Goal: Task Accomplishment & Management: Complete application form

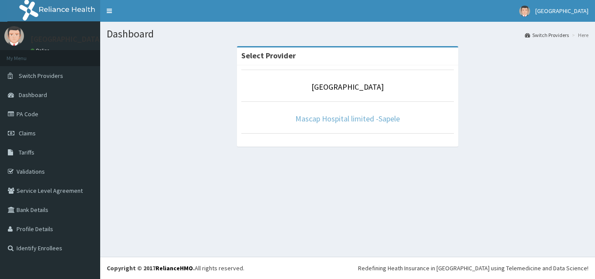
click at [322, 119] on link "Mascap Hospital limited -Sapele" at bounding box center [347, 119] width 105 height 10
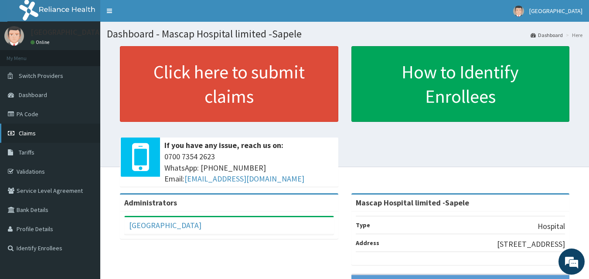
click at [34, 134] on span "Claims" at bounding box center [27, 133] width 17 height 8
click at [37, 121] on link "PA Code" at bounding box center [50, 114] width 100 height 19
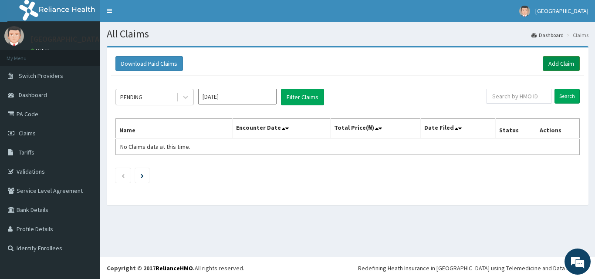
click at [555, 65] on link "Add Claim" at bounding box center [561, 63] width 37 height 15
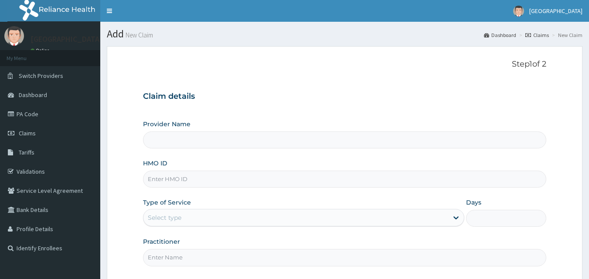
type input "Mascap Hospital limited -Sapele"
paste input "DDA/10458/E"
click at [163, 180] on input "DDA/10458/E" at bounding box center [344, 179] width 403 height 17
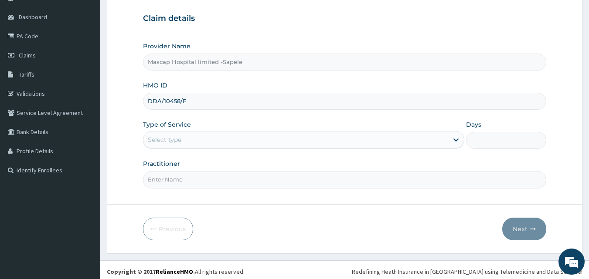
scroll to position [81, 0]
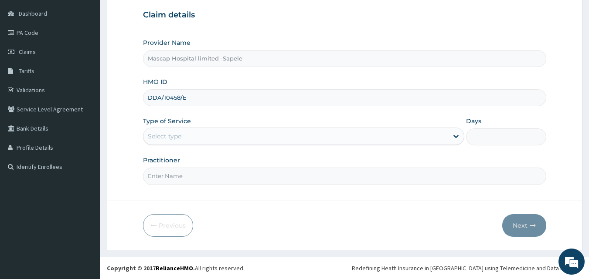
type input "DDA/10458/E"
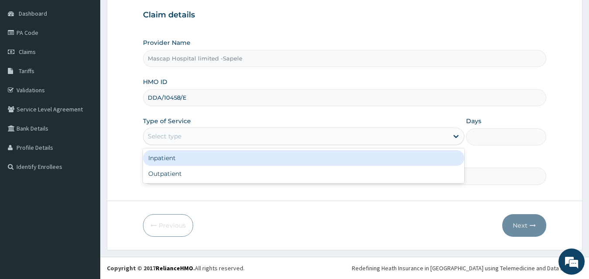
click at [433, 144] on div "Select type" at bounding box center [303, 136] width 321 height 17
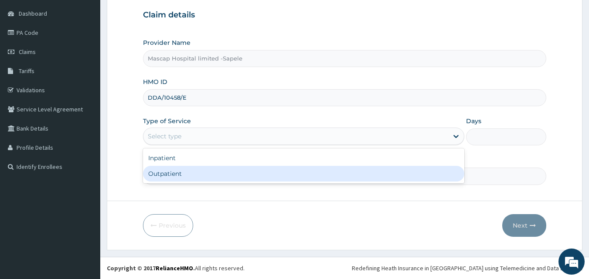
click at [285, 176] on div "Outpatient" at bounding box center [303, 174] width 321 height 16
type input "1"
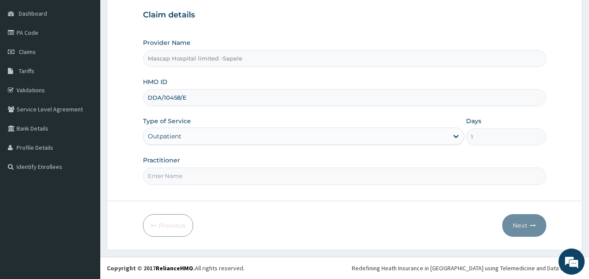
click at [187, 178] on input "Practitioner" at bounding box center [344, 176] width 403 height 17
type input "DR AJIRI"
click at [512, 224] on button "Next" at bounding box center [524, 225] width 44 height 23
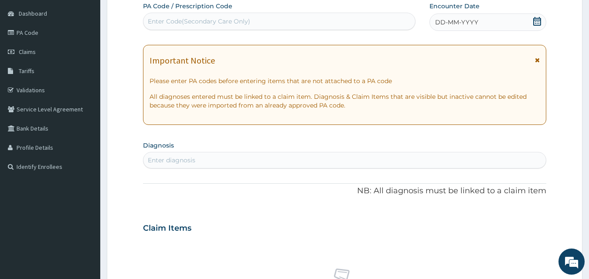
click at [228, 22] on div "Enter Code(Secondary Care Only)" at bounding box center [199, 21] width 102 height 9
type input "PA/1CF12A"
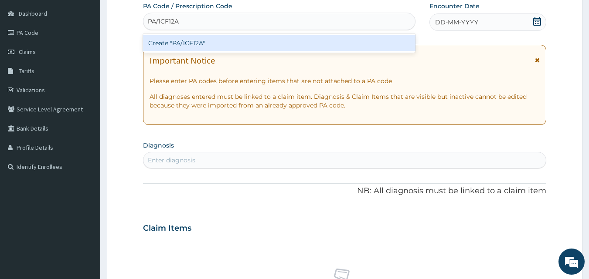
click at [198, 43] on div "Create "PA/1CF12A"" at bounding box center [279, 43] width 273 height 16
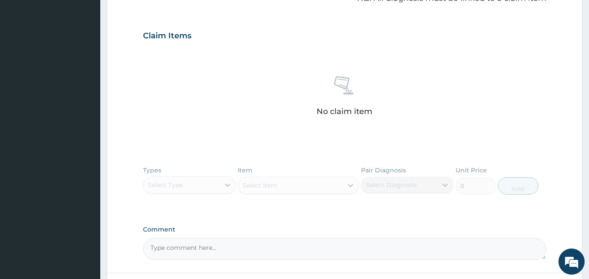
scroll to position [349, 0]
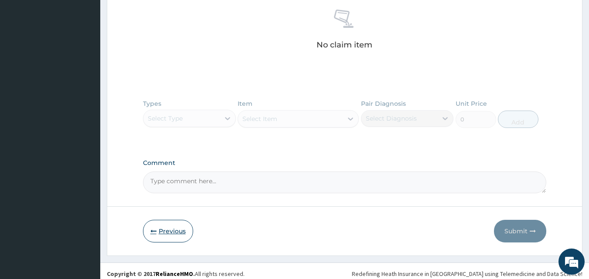
click at [165, 233] on button "Previous" at bounding box center [168, 231] width 50 height 23
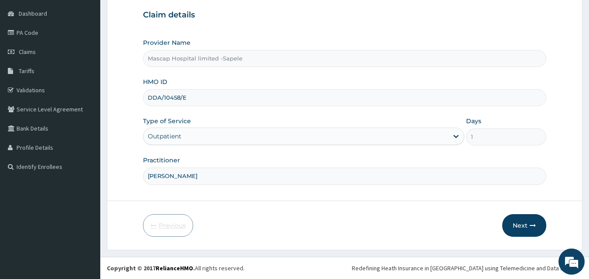
scroll to position [81, 0]
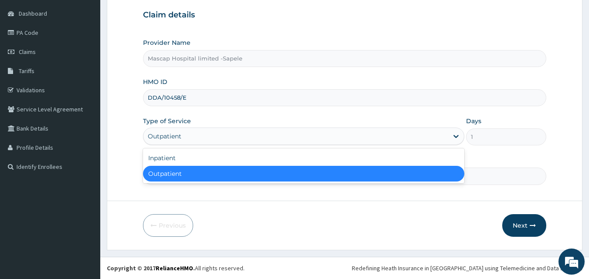
click at [441, 138] on div "Outpatient" at bounding box center [295, 136] width 305 height 14
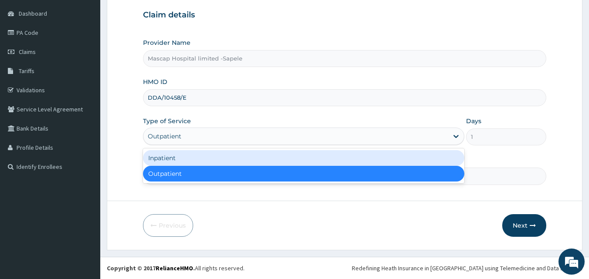
click at [301, 161] on div "Inpatient" at bounding box center [303, 158] width 321 height 16
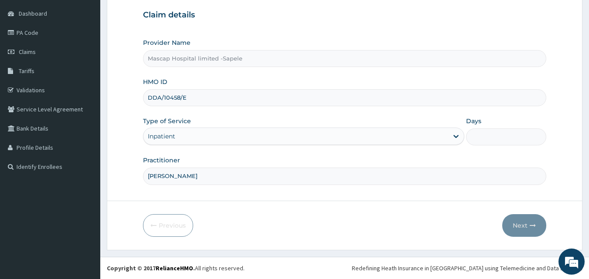
click at [508, 142] on input "Days" at bounding box center [506, 137] width 80 height 17
type input "2"
click at [532, 226] on icon "button" at bounding box center [532, 226] width 6 height 6
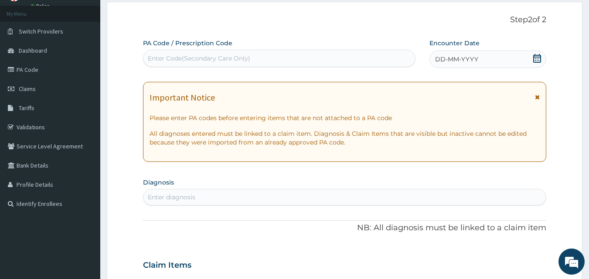
scroll to position [0, 0]
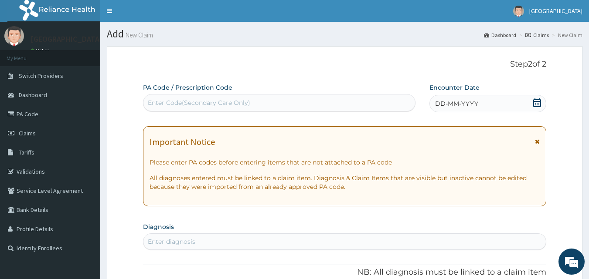
click at [220, 104] on div "Enter Code(Secondary Care Only)" at bounding box center [199, 102] width 102 height 9
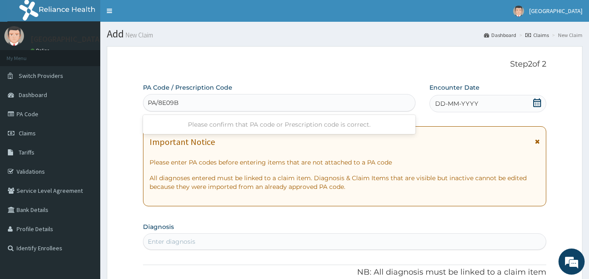
type input "PA/8E09BD"
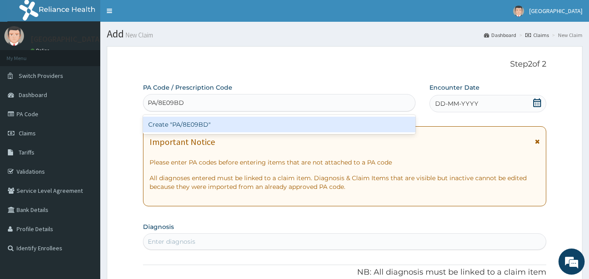
click at [225, 119] on div "Create "PA/8E09BD"" at bounding box center [279, 125] width 273 height 16
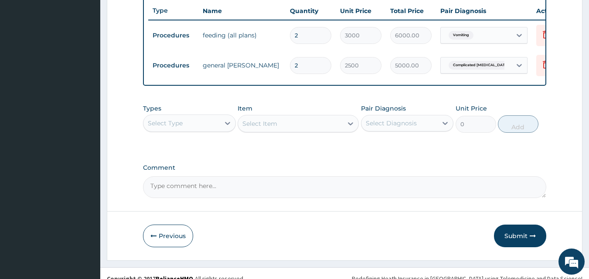
scroll to position [340, 0]
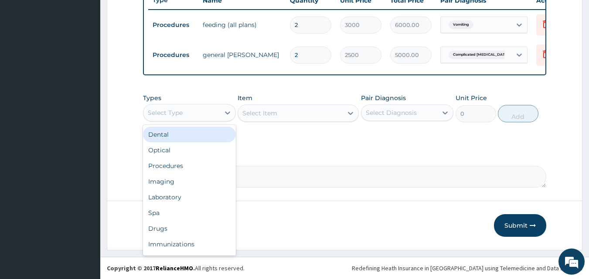
click at [209, 116] on div "Select Type" at bounding box center [181, 113] width 76 height 14
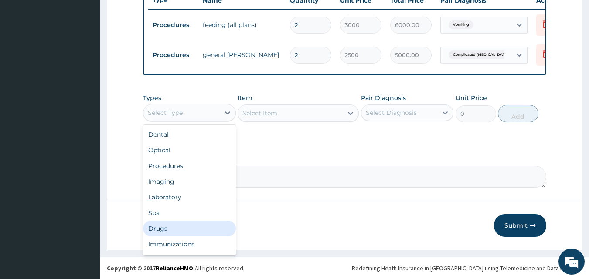
scroll to position [30, 0]
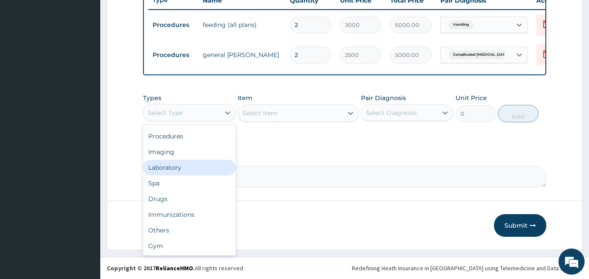
click at [181, 173] on div "Laboratory" at bounding box center [189, 168] width 93 height 16
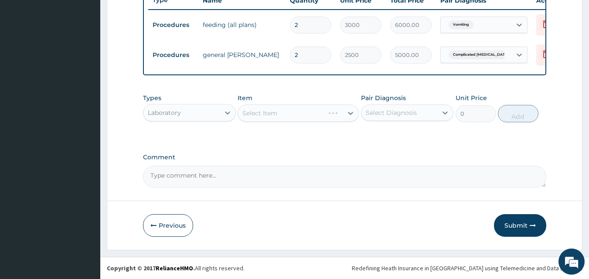
click at [279, 116] on div "Select Item" at bounding box center [297, 113] width 121 height 17
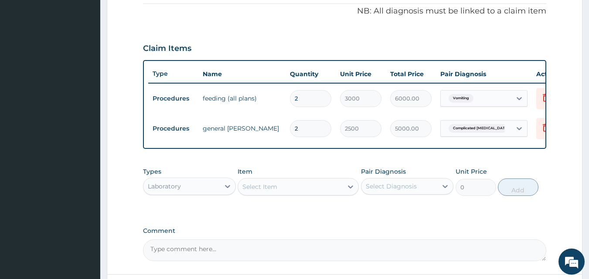
scroll to position [253, 0]
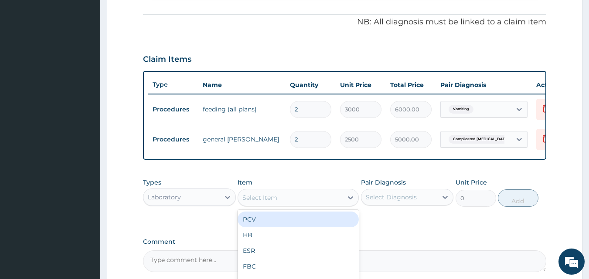
click at [256, 202] on div "Select Item" at bounding box center [259, 197] width 35 height 9
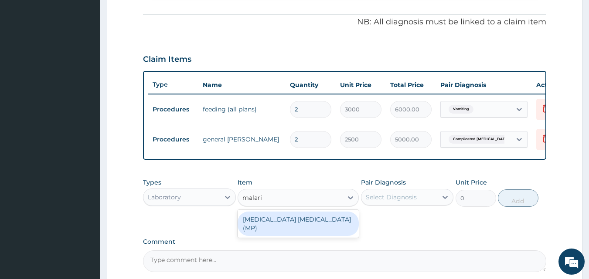
type input "malaria"
click at [277, 229] on div "MALARIA PARASITE (MP)" at bounding box center [297, 224] width 121 height 24
type input "800"
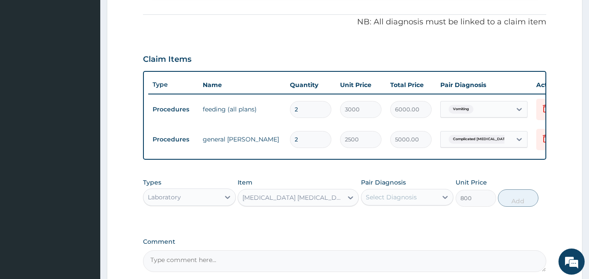
click at [396, 204] on div "Select Diagnosis" at bounding box center [399, 197] width 76 height 14
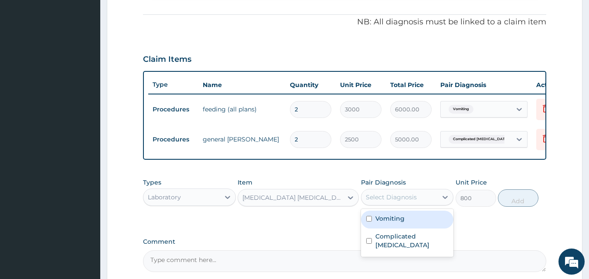
click at [393, 222] on label "Vomiting" at bounding box center [389, 218] width 29 height 9
checkbox input "true"
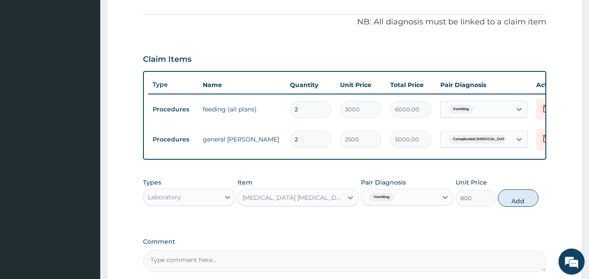
click at [384, 203] on div "Vomiting" at bounding box center [381, 197] width 30 height 11
click at [382, 203] on div "Vomiting" at bounding box center [381, 197] width 30 height 11
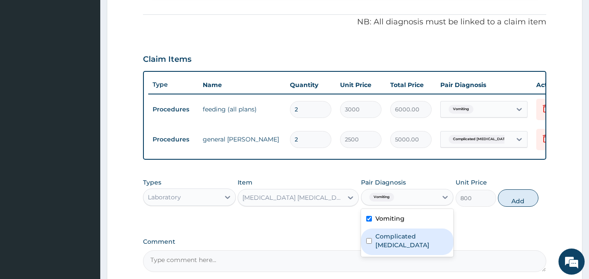
click at [380, 246] on label "Complicated malaria" at bounding box center [411, 240] width 73 height 17
checkbox input "true"
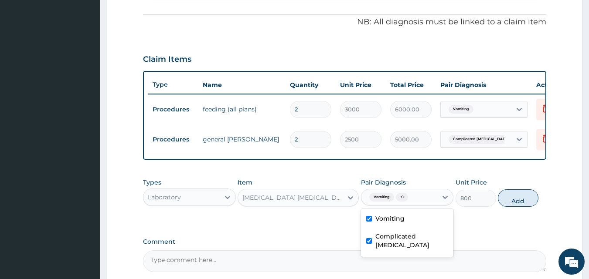
click at [369, 222] on input "checkbox" at bounding box center [369, 219] width 6 height 6
checkbox input "false"
click at [520, 207] on button "Add" at bounding box center [518, 198] width 41 height 17
type input "0"
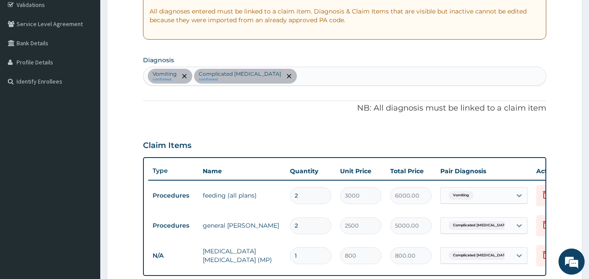
scroll to position [166, 0]
click at [274, 79] on div "Vomiting confirmed Complicated malaria confirmed" at bounding box center [344, 77] width 403 height 18
type input "b"
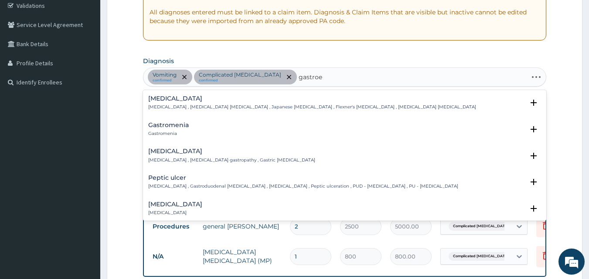
type input "gastroen"
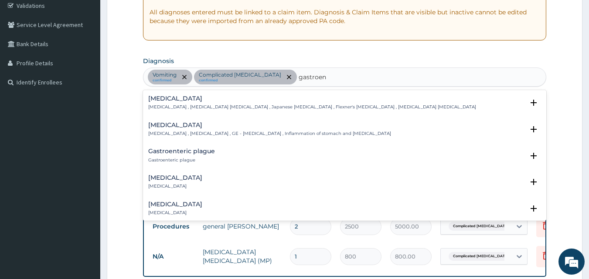
click at [186, 179] on h4 "Acute gastroenteritis" at bounding box center [175, 178] width 54 height 7
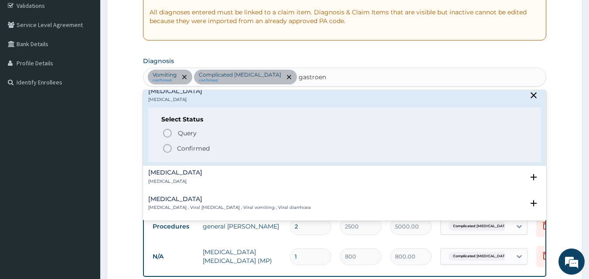
scroll to position [87, 0]
click at [224, 152] on span "Confirmed" at bounding box center [345, 148] width 366 height 10
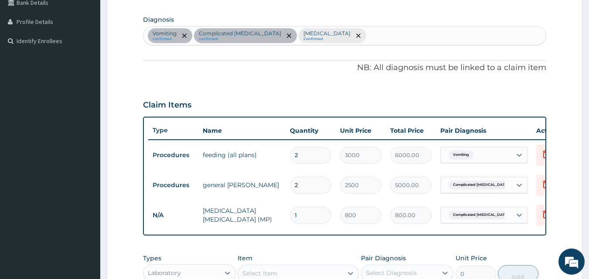
scroll to position [253, 0]
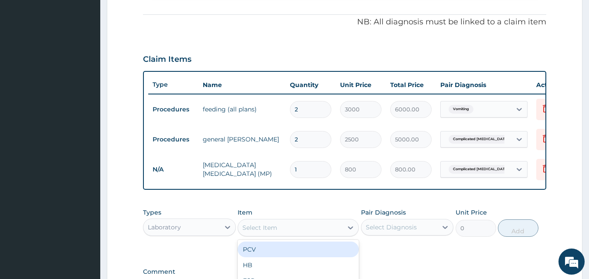
click at [261, 232] on div "Select Item" at bounding box center [259, 228] width 35 height 9
type input "fbc"
drag, startPoint x: 257, startPoint y: 255, endPoint x: 298, endPoint y: 238, distance: 44.3
click at [258, 254] on div "FBC" at bounding box center [297, 250] width 121 height 16
type input "2000"
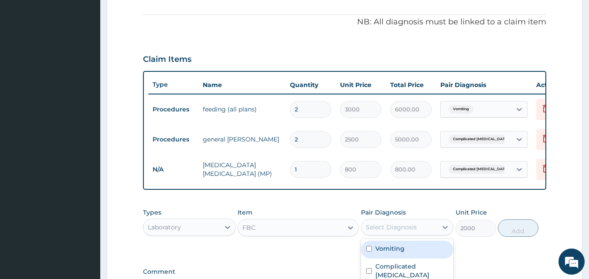
click at [371, 232] on div "Select Diagnosis" at bounding box center [391, 227] width 51 height 9
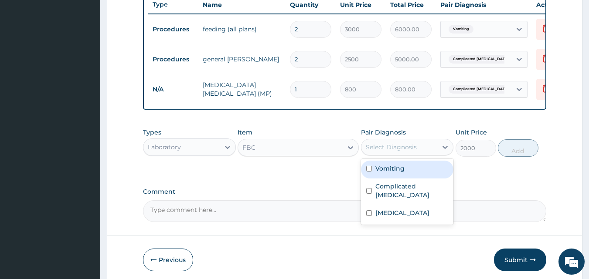
scroll to position [374, 0]
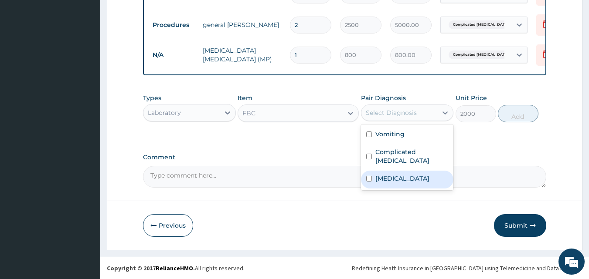
click at [426, 176] on div "Acute gastroenteritis" at bounding box center [407, 180] width 93 height 18
checkbox input "true"
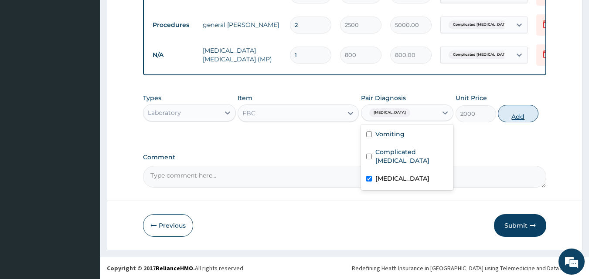
click at [518, 117] on button "Add" at bounding box center [518, 113] width 41 height 17
type input "0"
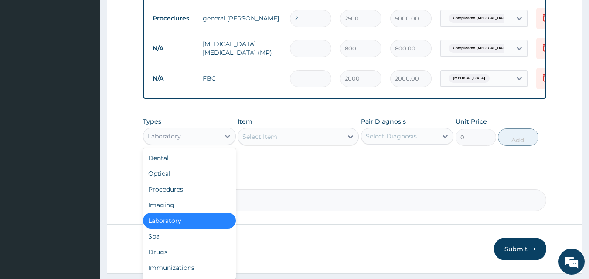
click at [207, 143] on div "Laboratory" at bounding box center [181, 136] width 76 height 14
click at [188, 197] on div "Procedures" at bounding box center [189, 190] width 93 height 16
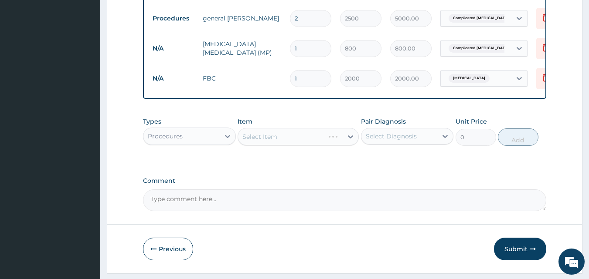
click at [281, 146] on div "Select Item" at bounding box center [297, 136] width 121 height 17
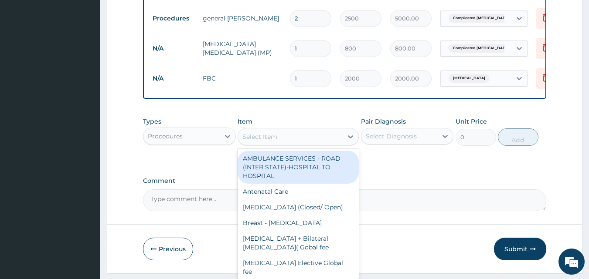
click at [272, 139] on div "Select Item" at bounding box center [259, 136] width 35 height 9
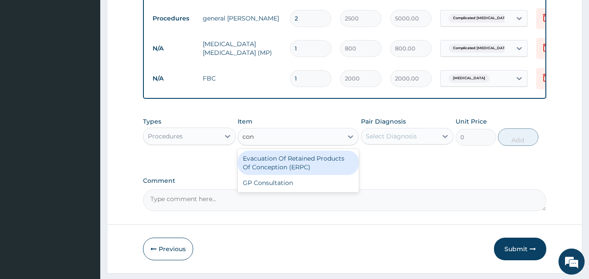
type input "cons"
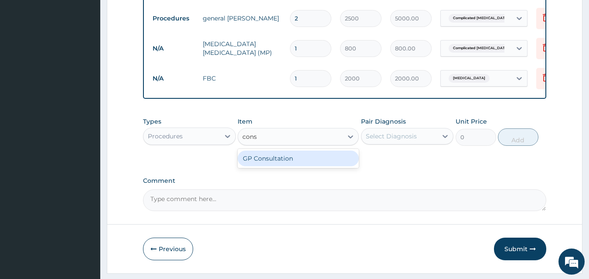
drag, startPoint x: 280, startPoint y: 168, endPoint x: 332, endPoint y: 157, distance: 53.0
click at [281, 166] on div "GP Consultation" at bounding box center [297, 159] width 121 height 16
type input "1500"
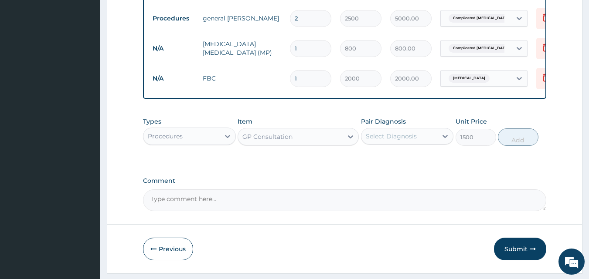
click at [388, 141] on div "Select Diagnosis" at bounding box center [391, 136] width 51 height 9
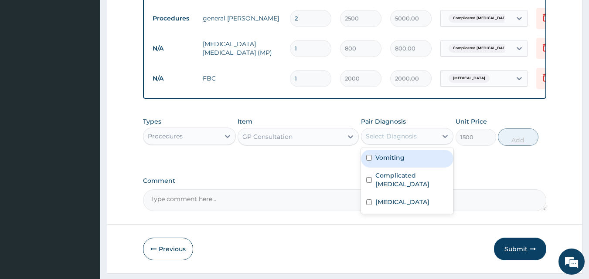
click at [391, 162] on label "Vomiting" at bounding box center [389, 157] width 29 height 9
checkbox input "true"
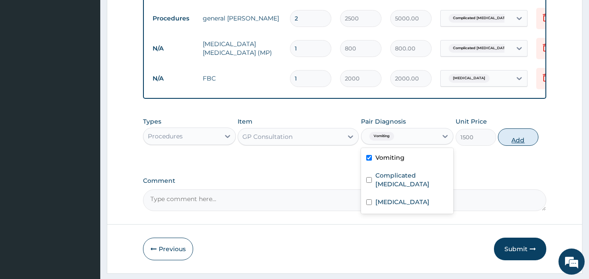
click at [506, 146] on button "Add" at bounding box center [518, 137] width 41 height 17
type input "0"
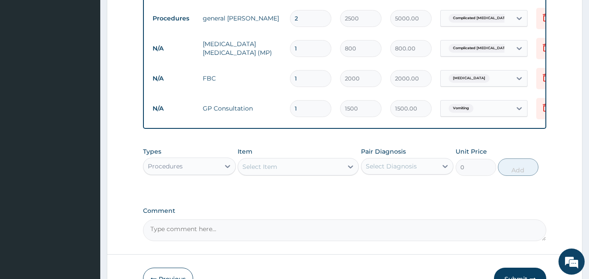
scroll to position [331, 0]
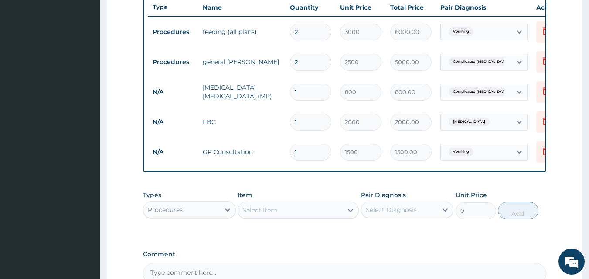
click at [310, 33] on input "2" at bounding box center [310, 32] width 41 height 17
type input "0.00"
type input "1"
type input "3000.00"
type input "1"
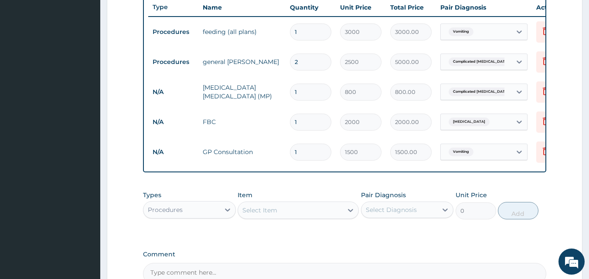
click at [308, 64] on input "2" at bounding box center [310, 62] width 41 height 17
type input "0.00"
type input "1"
type input "2500.00"
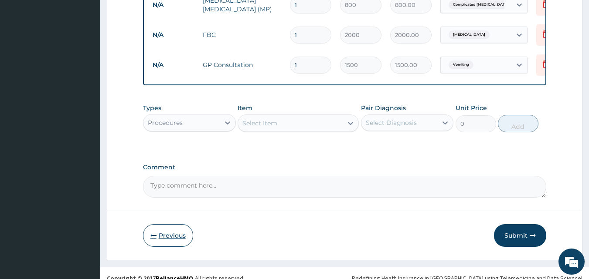
type input "1"
click at [181, 236] on button "Previous" at bounding box center [168, 235] width 50 height 23
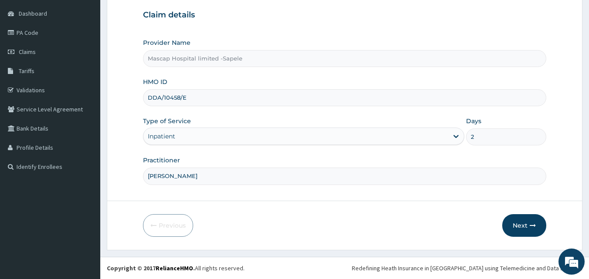
click at [476, 143] on input "2" at bounding box center [506, 137] width 80 height 17
type input "1"
click at [516, 222] on button "Next" at bounding box center [524, 225] width 44 height 23
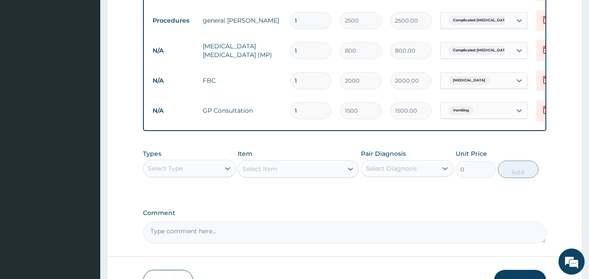
scroll to position [386, 0]
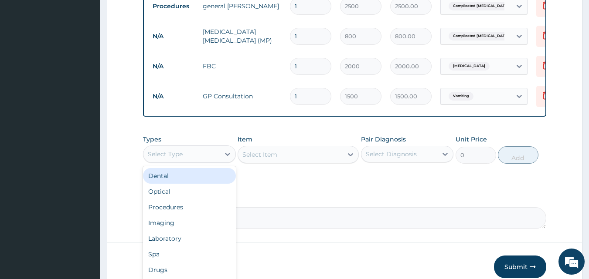
click at [196, 156] on div "Select Type" at bounding box center [181, 154] width 76 height 14
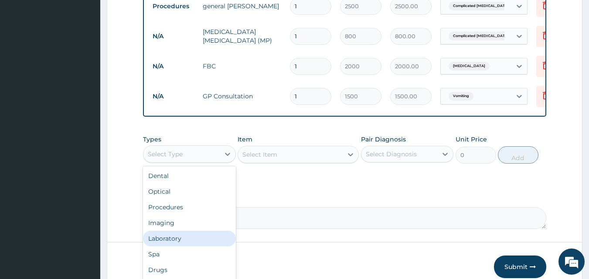
scroll to position [30, 0]
click at [168, 246] on div "Drugs" at bounding box center [189, 241] width 93 height 16
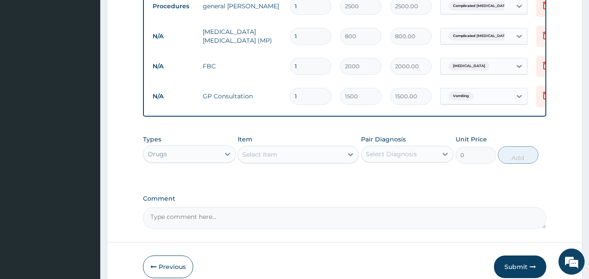
click at [268, 159] on div "Select Item" at bounding box center [259, 154] width 35 height 9
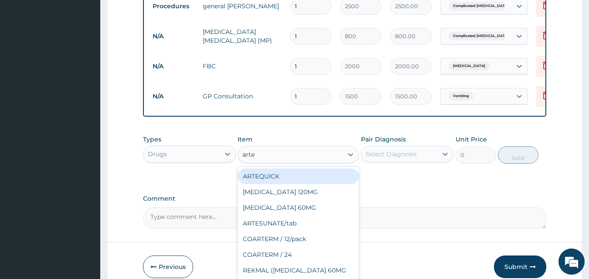
type input "artes"
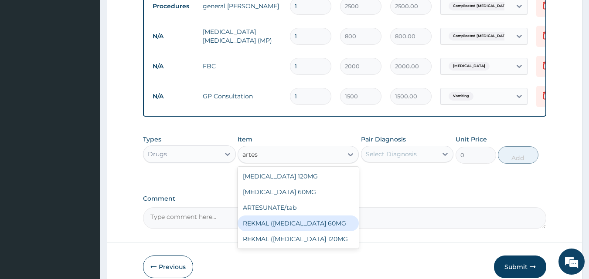
click at [333, 231] on div "REKMAL (ARTESUNATE 60MG" at bounding box center [297, 224] width 121 height 16
type input "1200"
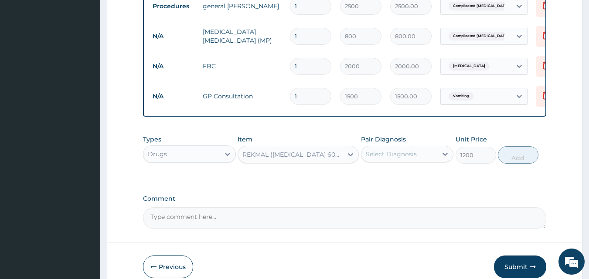
click at [397, 159] on div "Select Diagnosis" at bounding box center [391, 154] width 51 height 9
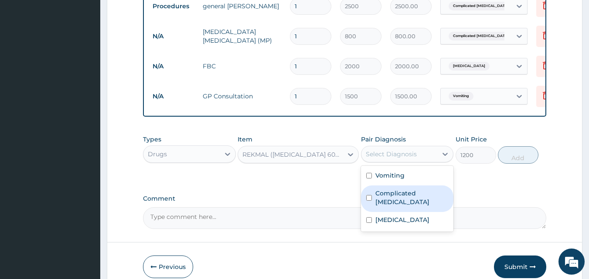
click at [420, 197] on label "Complicated malaria" at bounding box center [411, 197] width 73 height 17
checkbox input "true"
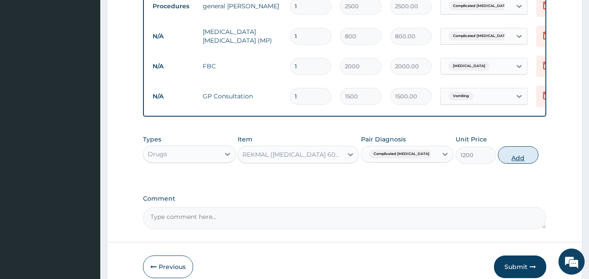
click at [523, 160] on button "Add" at bounding box center [518, 154] width 41 height 17
type input "0"
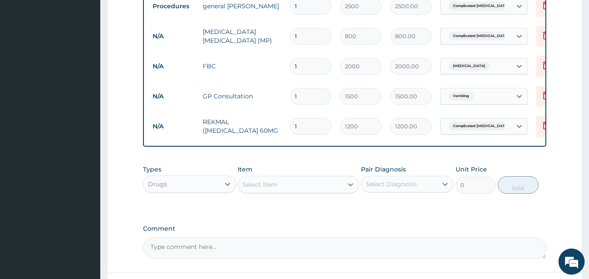
type input "0.00"
type input "3"
type input "3600.00"
type input "3"
click at [295, 190] on div "Select Item" at bounding box center [290, 185] width 105 height 14
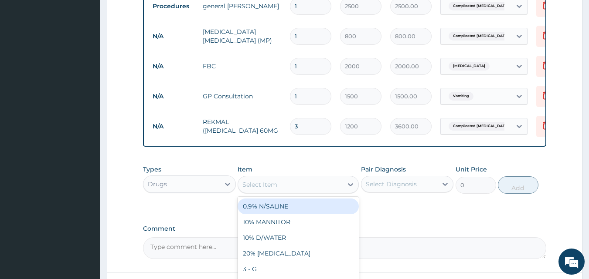
type input "s"
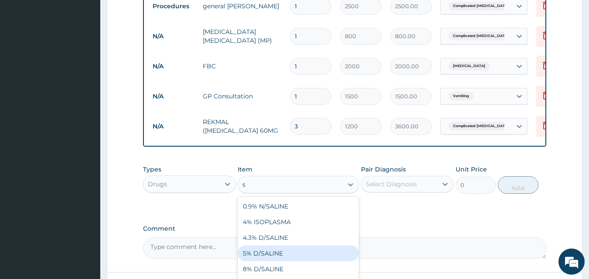
click at [282, 258] on div "5% D/SALINE" at bounding box center [297, 254] width 121 height 16
type input "1000"
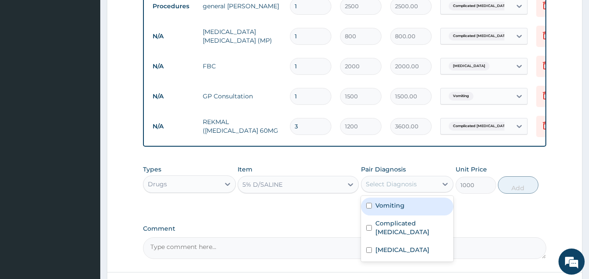
click at [379, 193] on div "Select Diagnosis" at bounding box center [407, 184] width 93 height 17
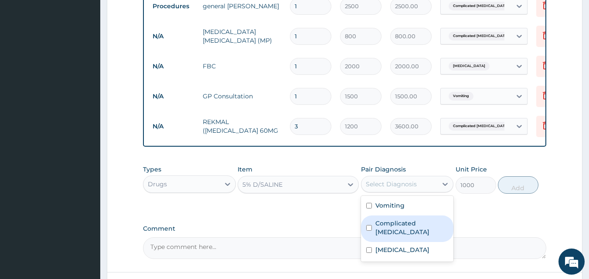
click at [401, 231] on label "Complicated malaria" at bounding box center [411, 227] width 73 height 17
checkbox input "true"
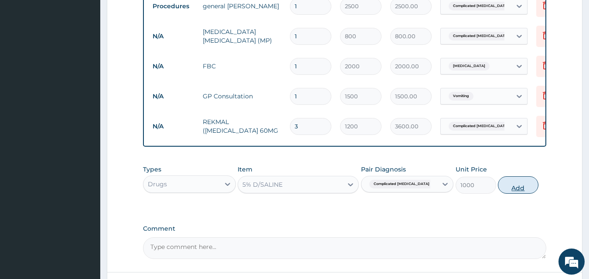
click at [513, 194] on button "Add" at bounding box center [518, 184] width 41 height 17
type input "0"
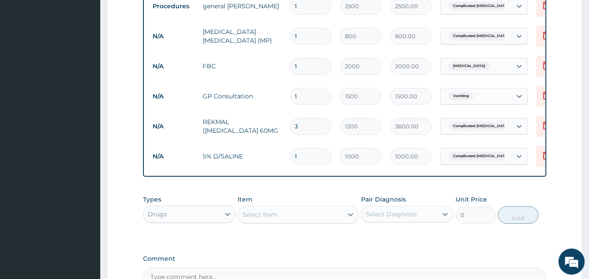
type input "0.00"
type input "2"
type input "2000.00"
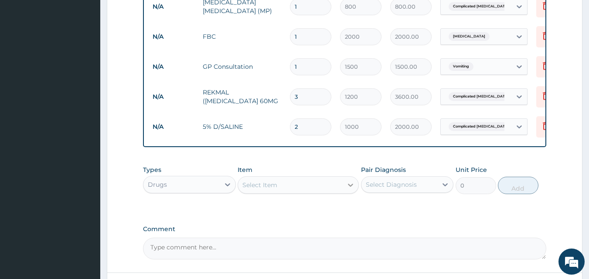
scroll to position [430, 0]
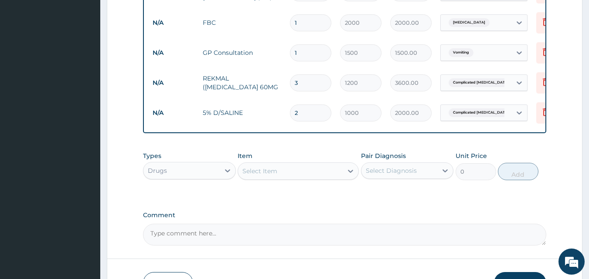
type input "2"
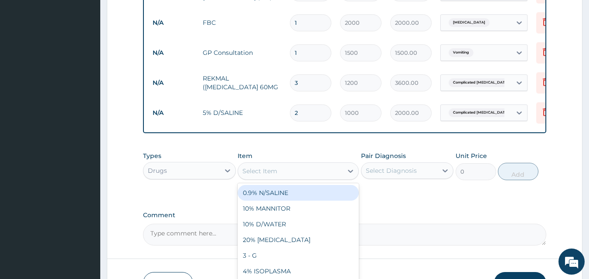
click at [285, 178] on div "Select Item" at bounding box center [290, 171] width 105 height 14
type input "onda"
click at [296, 191] on div "ONDASETRON" at bounding box center [297, 193] width 121 height 16
type input "500"
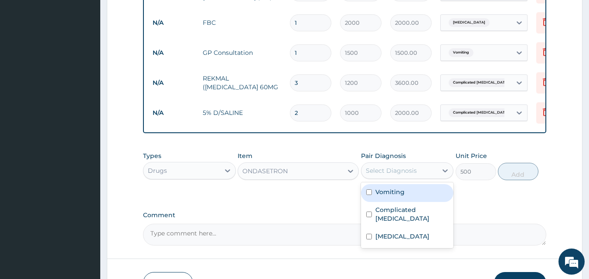
click at [389, 178] on div "Select Diagnosis" at bounding box center [399, 171] width 76 height 14
click at [408, 202] on div "Vomiting" at bounding box center [407, 193] width 93 height 18
checkbox input "true"
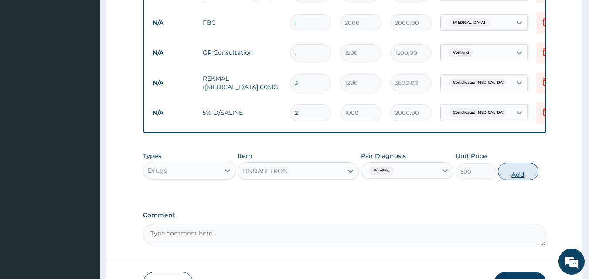
click at [513, 180] on button "Add" at bounding box center [518, 171] width 41 height 17
type input "0"
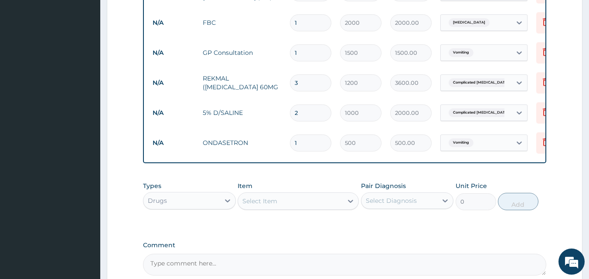
type input "0.00"
type input "2"
type input "1000.00"
type input "2"
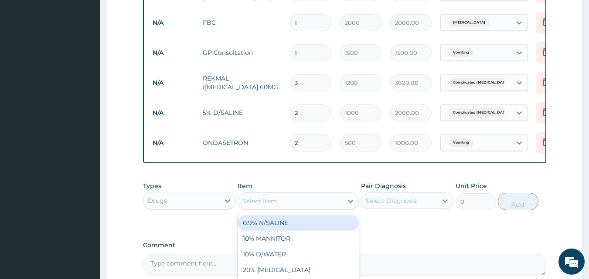
click at [280, 203] on div "Select Item" at bounding box center [290, 201] width 105 height 14
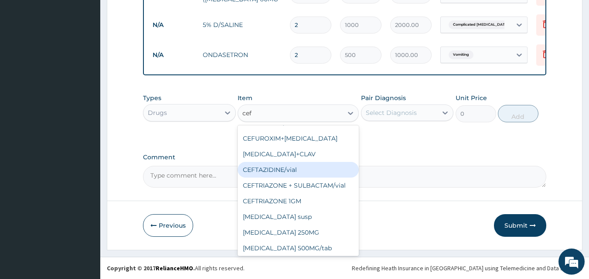
scroll to position [0, 0]
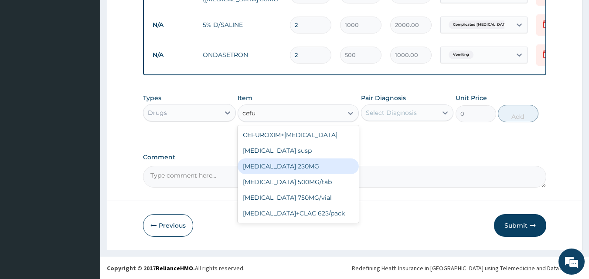
type input "cefur"
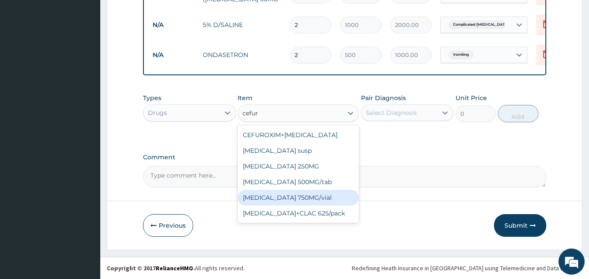
click at [299, 203] on div "CEFUROXIME 750MG/vial" at bounding box center [297, 198] width 121 height 16
type input "1200"
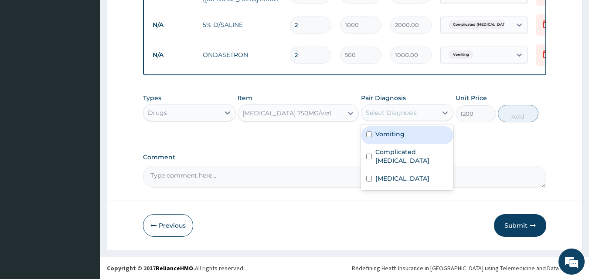
click at [384, 119] on div "Select Diagnosis" at bounding box center [399, 113] width 76 height 14
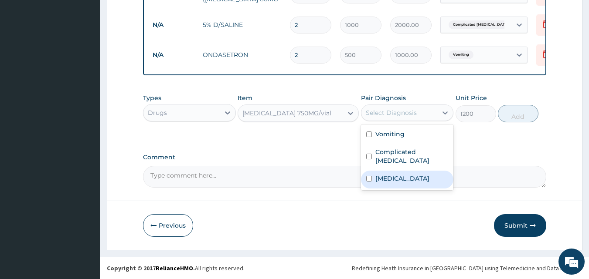
click at [394, 174] on label "Acute gastroenteritis" at bounding box center [402, 178] width 54 height 9
checkbox input "true"
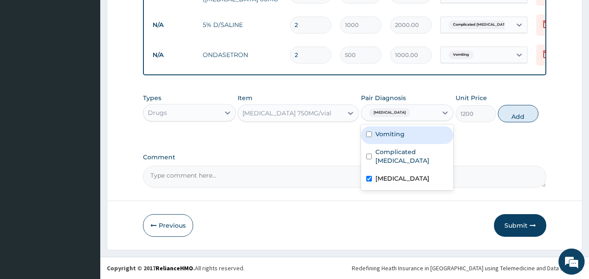
click at [505, 115] on button "Add" at bounding box center [518, 113] width 41 height 17
type input "0"
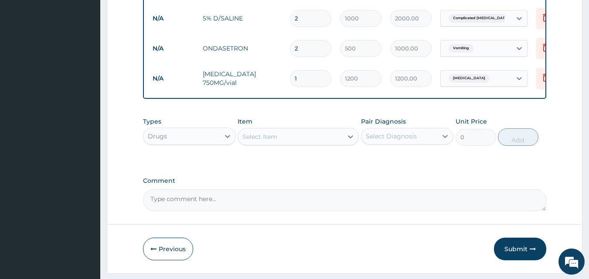
type input "0.00"
type input "3"
type input "3600.00"
type input "3"
click at [320, 144] on div "Select Item" at bounding box center [290, 137] width 105 height 14
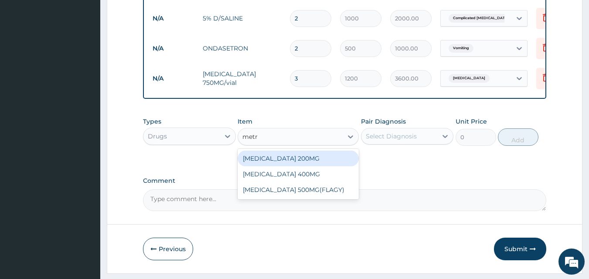
type input "metro"
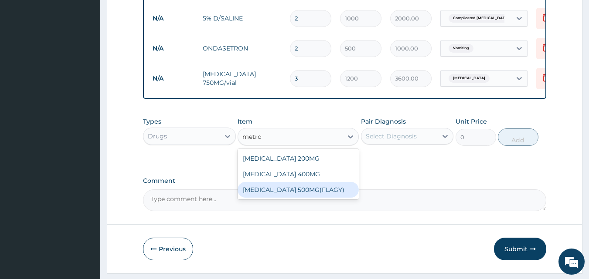
click at [332, 197] on div "METRONIDAZOLE 500MG(FLAGY)" at bounding box center [297, 190] width 121 height 16
type input "500"
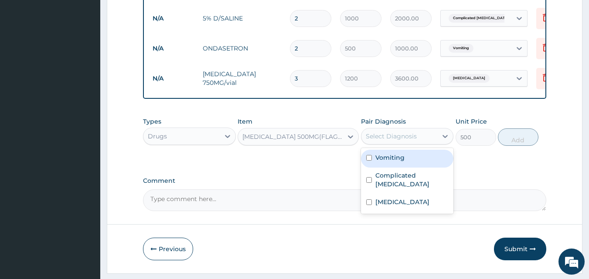
click at [369, 141] on div "Select Diagnosis" at bounding box center [391, 136] width 51 height 9
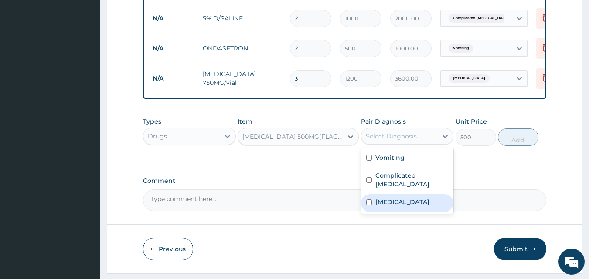
click at [378, 200] on label "Acute gastroenteritis" at bounding box center [402, 202] width 54 height 9
checkbox input "true"
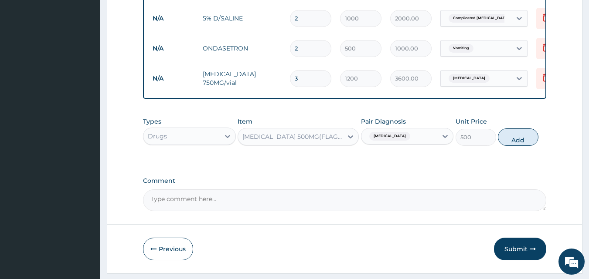
click at [520, 146] on button "Add" at bounding box center [518, 137] width 41 height 17
type input "0"
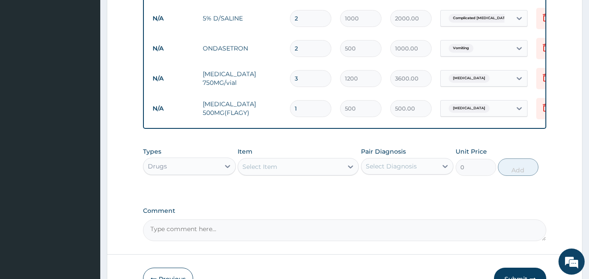
type input "0.00"
type input "2"
type input "1000.00"
type input "2"
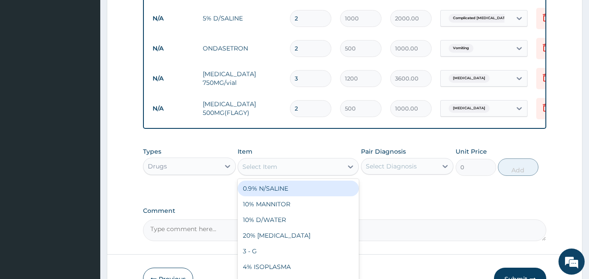
click at [280, 174] on div "Select Item" at bounding box center [290, 167] width 105 height 14
click at [278, 169] on div "Select Item" at bounding box center [290, 167] width 105 height 14
type input "ibu"
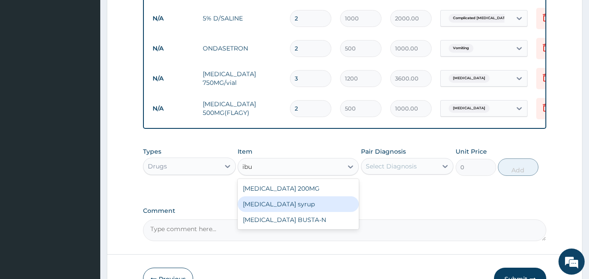
click at [270, 212] on div "IBUPROFEN syrup" at bounding box center [297, 204] width 121 height 16
type input "500"
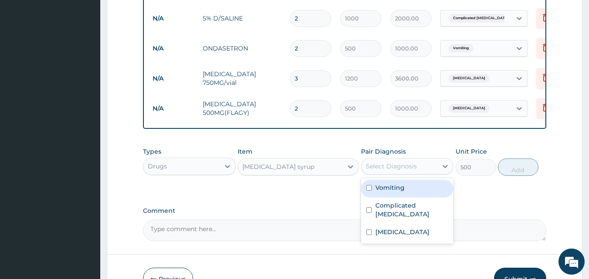
click at [423, 173] on div "Select Diagnosis" at bounding box center [399, 166] width 76 height 14
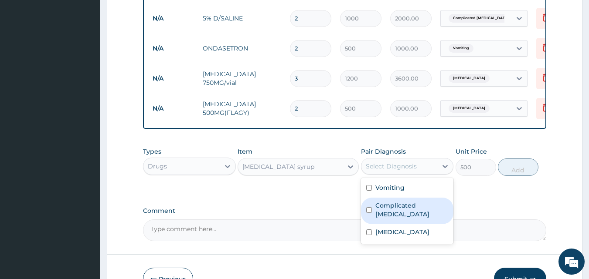
click at [396, 214] on label "Complicated malaria" at bounding box center [411, 209] width 73 height 17
checkbox input "true"
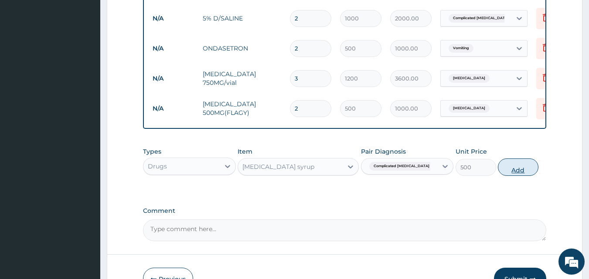
click at [528, 176] on button "Add" at bounding box center [518, 167] width 41 height 17
type input "0"
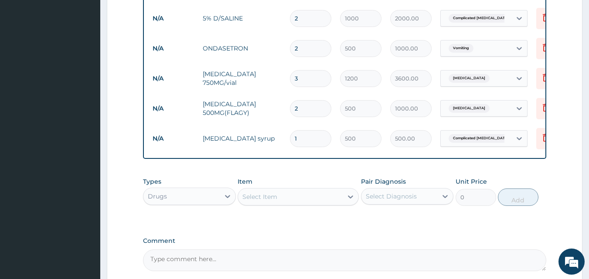
click at [307, 201] on div "Select Item" at bounding box center [290, 197] width 105 height 14
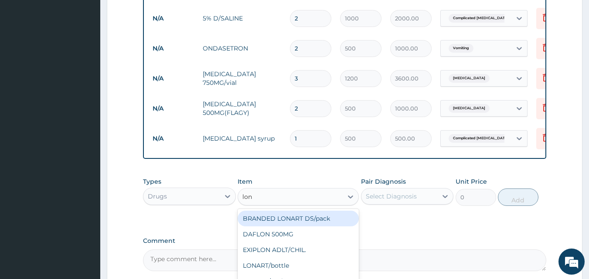
type input "lona"
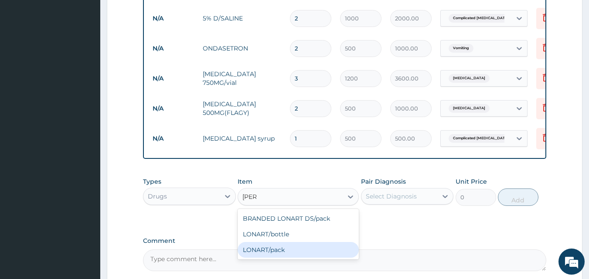
click at [276, 258] on div "LONART/pack" at bounding box center [297, 250] width 121 height 16
type input "1500"
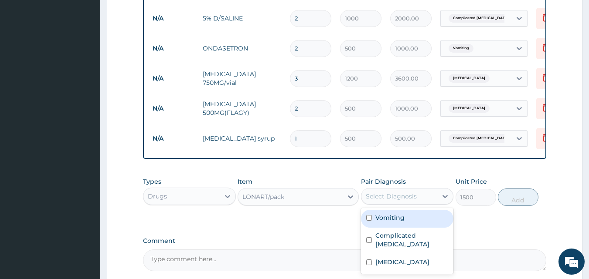
click at [377, 200] on div "Select Diagnosis" at bounding box center [391, 196] width 51 height 9
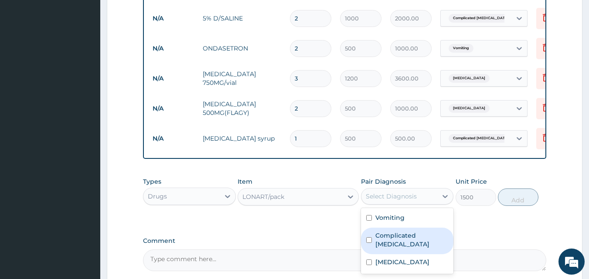
click at [400, 246] on div "Complicated malaria" at bounding box center [407, 241] width 93 height 27
checkbox input "true"
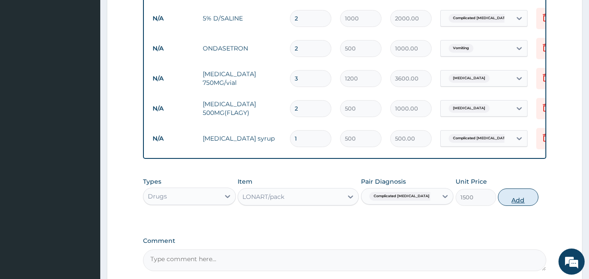
click at [505, 206] on button "Add" at bounding box center [518, 197] width 41 height 17
type input "0"
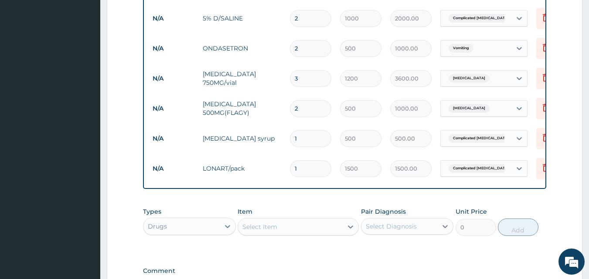
click at [260, 230] on div "Select Item" at bounding box center [259, 227] width 35 height 9
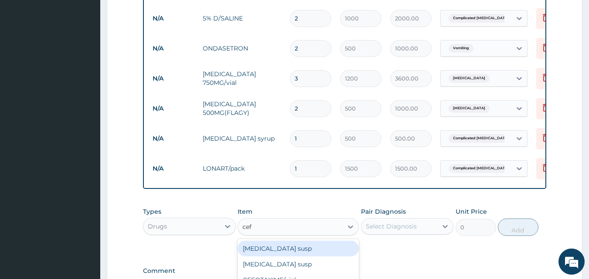
type input "cefu"
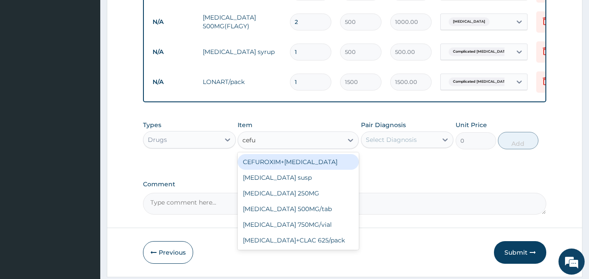
scroll to position [612, 0]
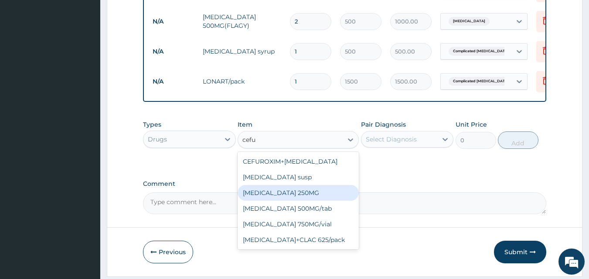
drag, startPoint x: 300, startPoint y: 203, endPoint x: 309, endPoint y: 198, distance: 10.8
click at [301, 201] on div "CEFUROXIME 250MG" at bounding box center [297, 193] width 121 height 16
type input "150"
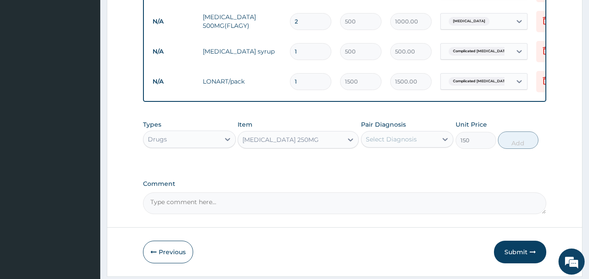
click at [369, 144] on div "Select Diagnosis" at bounding box center [391, 139] width 51 height 9
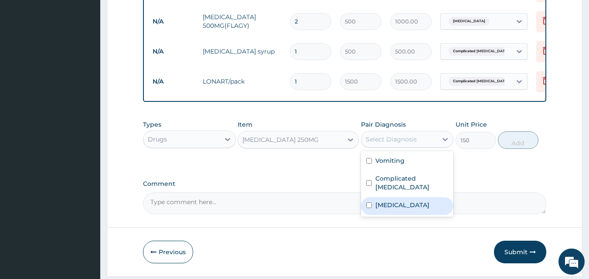
click at [417, 204] on label "Acute gastroenteritis" at bounding box center [402, 205] width 54 height 9
checkbox input "true"
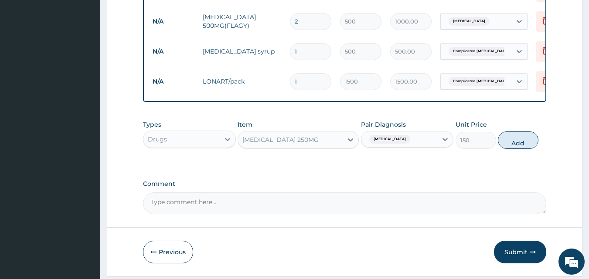
click at [503, 149] on button "Add" at bounding box center [518, 140] width 41 height 17
type input "0"
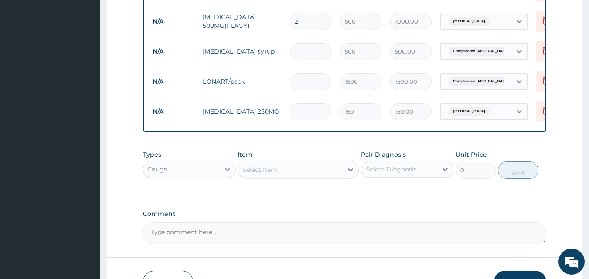
type input "10"
type input "1500.00"
type input "10"
click at [275, 174] on div "Select Item" at bounding box center [259, 170] width 35 height 9
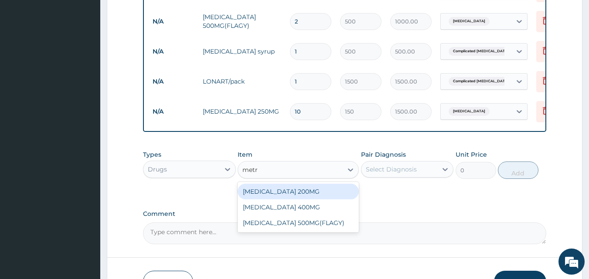
type input "metro"
click at [326, 198] on div "METRONIDAZOLE 200MG" at bounding box center [297, 192] width 121 height 16
type input "30"
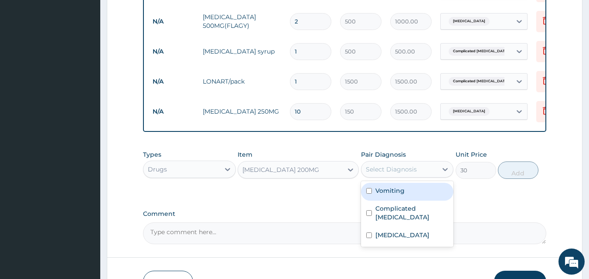
click at [378, 174] on div "Select Diagnosis" at bounding box center [391, 169] width 51 height 9
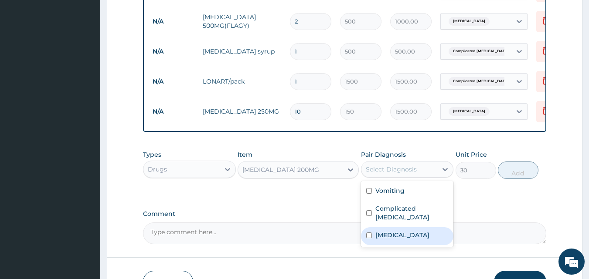
click at [395, 231] on label "Acute gastroenteritis" at bounding box center [402, 235] width 54 height 9
checkbox input "true"
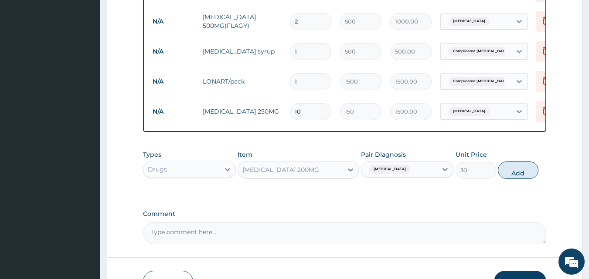
click at [513, 177] on button "Add" at bounding box center [518, 170] width 41 height 17
type input "0"
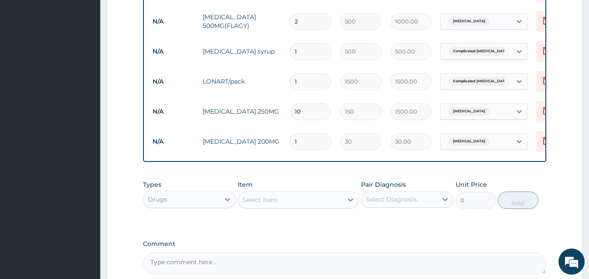
click at [307, 146] on input "1" at bounding box center [310, 141] width 41 height 17
type input "10"
type input "300.00"
type input "11"
type input "330.00"
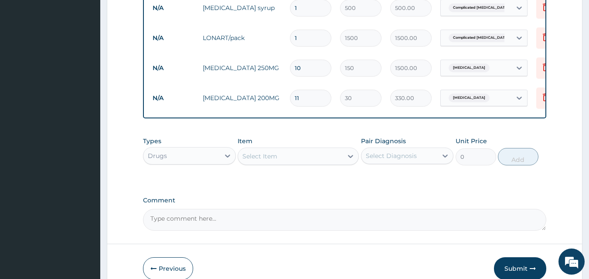
scroll to position [568, 0]
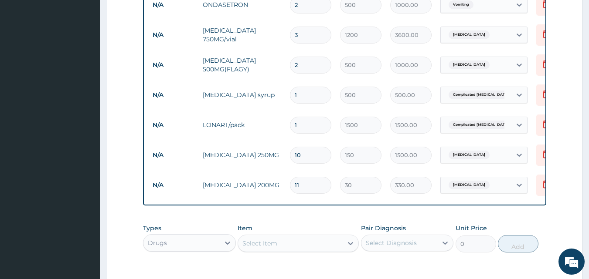
type input "1"
type input "30.00"
type input "10"
type input "300.00"
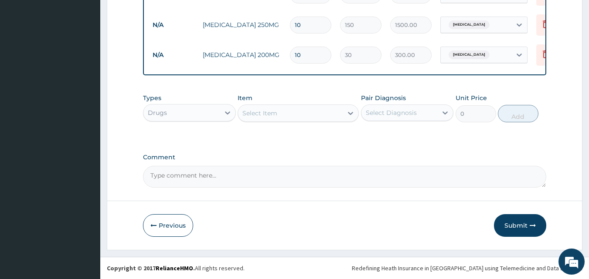
scroll to position [705, 0]
type input "10"
click at [512, 230] on button "Submit" at bounding box center [520, 225] width 52 height 23
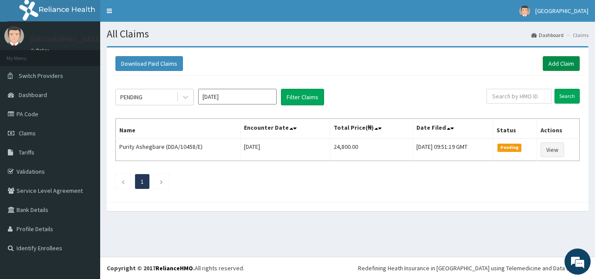
click at [559, 63] on link "Add Claim" at bounding box center [561, 63] width 37 height 15
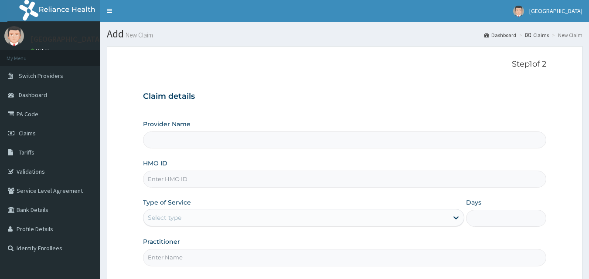
type input "Mascap Hospital limited -Sapele"
click at [177, 183] on input "HMO ID" at bounding box center [344, 179] width 403 height 17
paste input "DDA/10422/D"
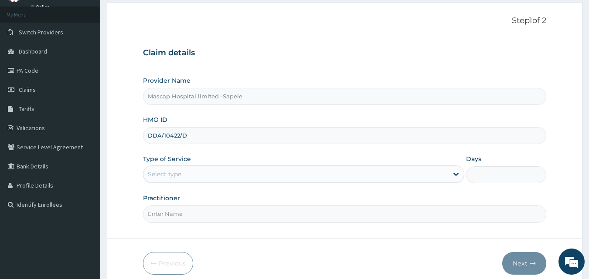
type input "DDA/10422/D"
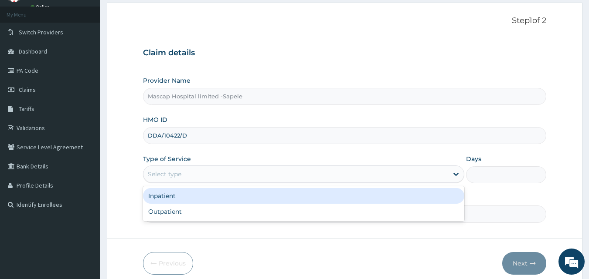
click at [395, 171] on div "Select type" at bounding box center [295, 174] width 305 height 14
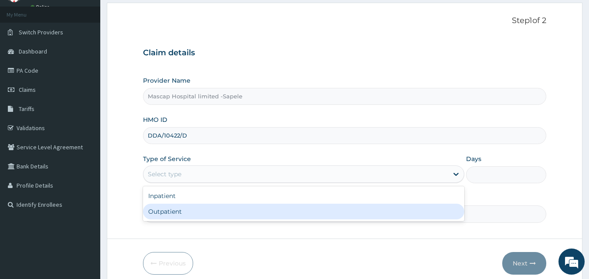
click at [244, 213] on div "Outpatient" at bounding box center [303, 212] width 321 height 16
type input "1"
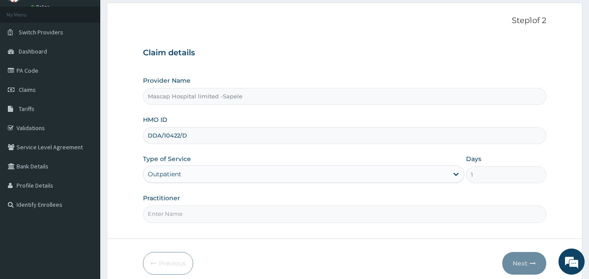
click at [163, 220] on input "Practitioner" at bounding box center [344, 214] width 403 height 17
type input "DR UCHE"
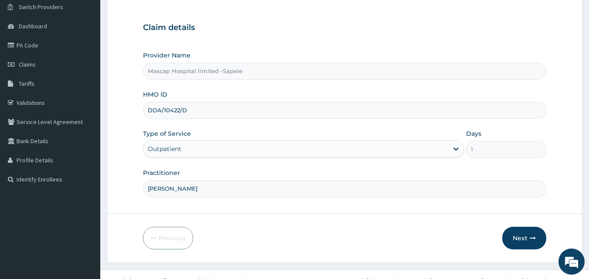
scroll to position [81, 0]
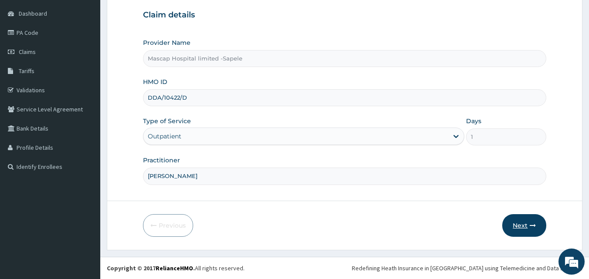
click at [524, 226] on button "Next" at bounding box center [524, 225] width 44 height 23
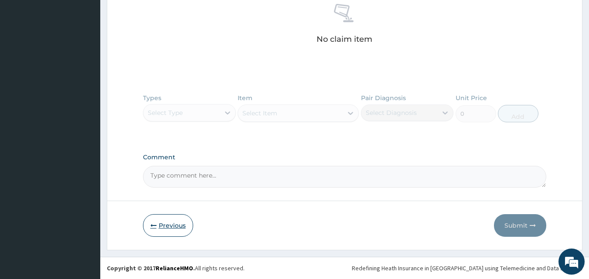
click at [163, 227] on button "Previous" at bounding box center [168, 225] width 50 height 23
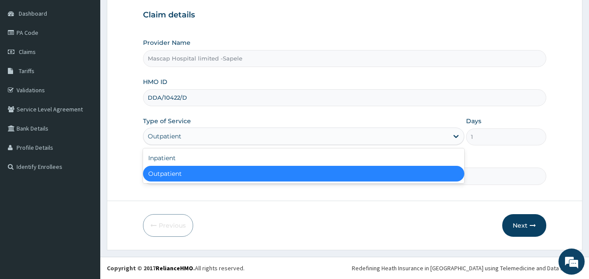
click at [432, 129] on div "Outpatient" at bounding box center [303, 136] width 321 height 17
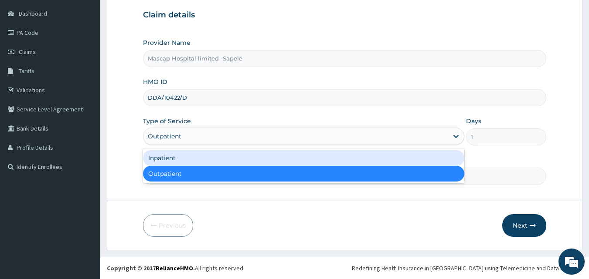
click at [190, 162] on div "Inpatient" at bounding box center [303, 158] width 321 height 16
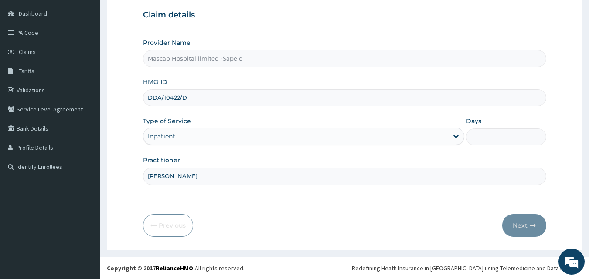
click at [495, 141] on input "Days" at bounding box center [506, 137] width 80 height 17
type input "1"
click at [522, 227] on button "Next" at bounding box center [524, 225] width 44 height 23
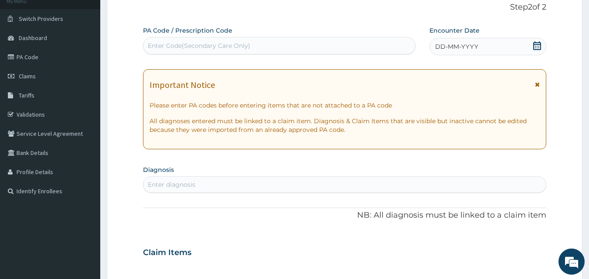
scroll to position [38, 0]
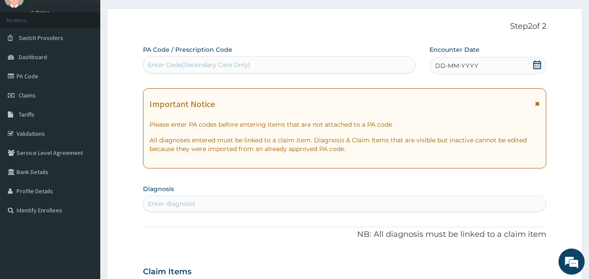
click at [244, 68] on div "Enter Code(Secondary Care Only)" at bounding box center [199, 65] width 102 height 9
type input "PA/1CF12A"
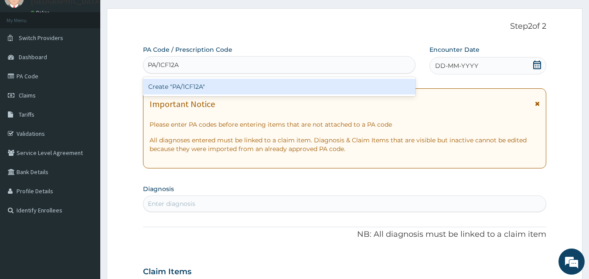
click at [235, 93] on div "Create "PA/1CF12A"" at bounding box center [279, 87] width 273 height 16
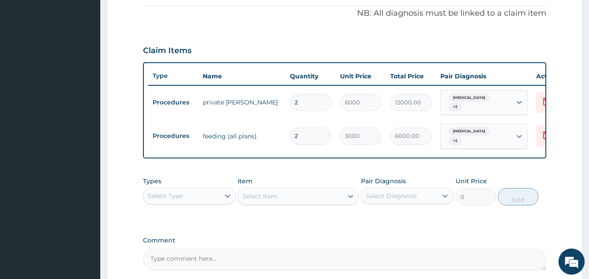
scroll to position [348, 0]
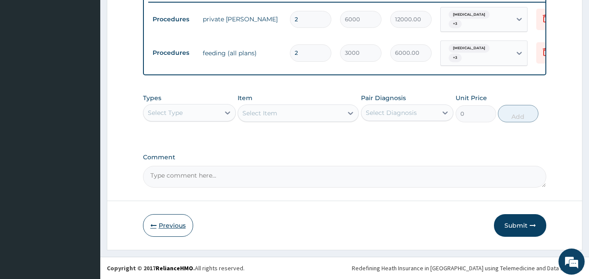
click at [166, 230] on button "Previous" at bounding box center [168, 225] width 50 height 23
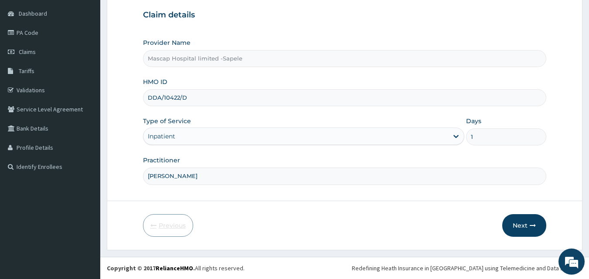
scroll to position [81, 0]
click at [506, 227] on button "Next" at bounding box center [524, 225] width 44 height 23
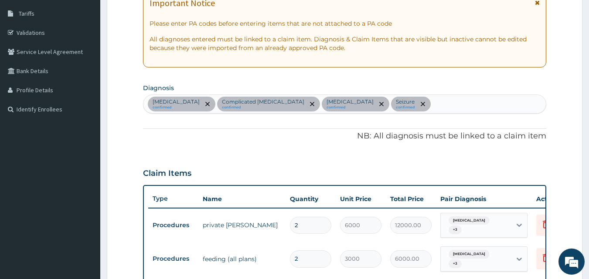
scroll to position [212, 0]
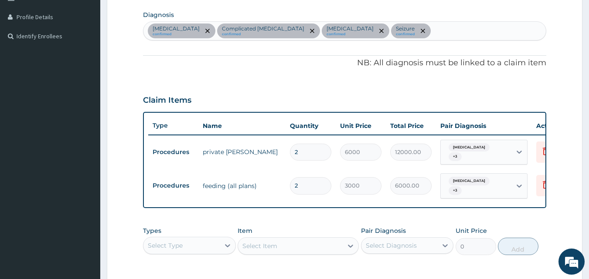
click at [301, 154] on input "2" at bounding box center [310, 152] width 41 height 17
type input "0.00"
type input "1"
type input "6000.00"
type input "1"
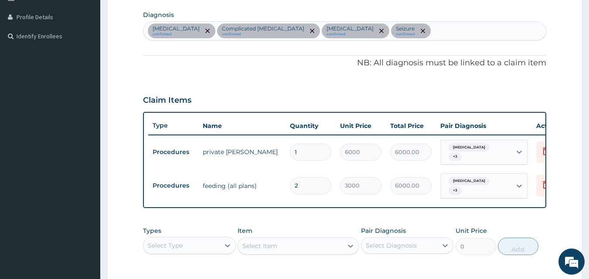
click at [309, 184] on input "2" at bounding box center [310, 185] width 41 height 17
type input "0.00"
type input "1"
type input "3000.00"
type input "1"
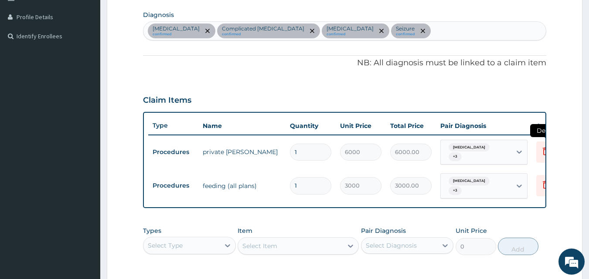
click at [542, 150] on icon at bounding box center [545, 151] width 10 height 10
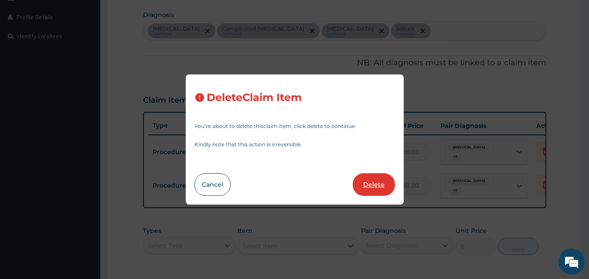
click at [385, 183] on button "Delete" at bounding box center [373, 184] width 42 height 23
type input "3000"
type input "3000.00"
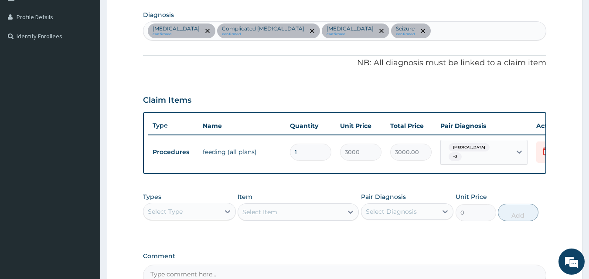
click at [208, 212] on div "Select Type" at bounding box center [181, 212] width 76 height 14
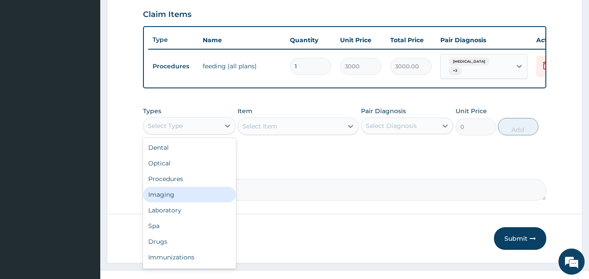
scroll to position [299, 0]
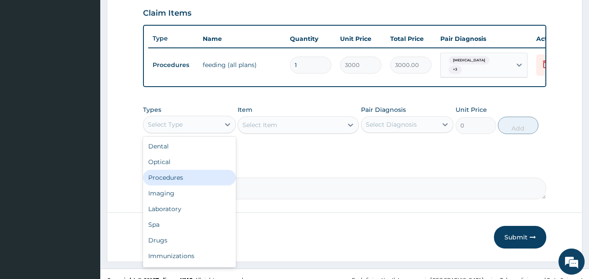
click at [198, 183] on div "Procedures" at bounding box center [189, 178] width 93 height 16
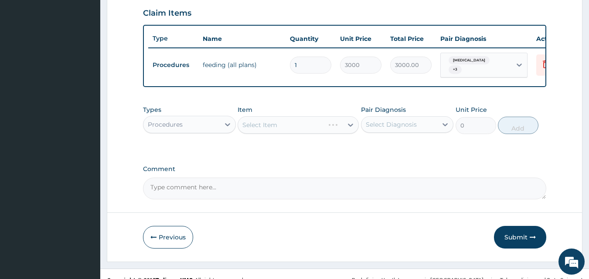
click at [254, 132] on div "Select Item" at bounding box center [297, 124] width 121 height 17
click at [254, 130] on div "Select Item" at bounding box center [297, 124] width 121 height 17
click at [253, 130] on div "Select Item" at bounding box center [297, 124] width 121 height 17
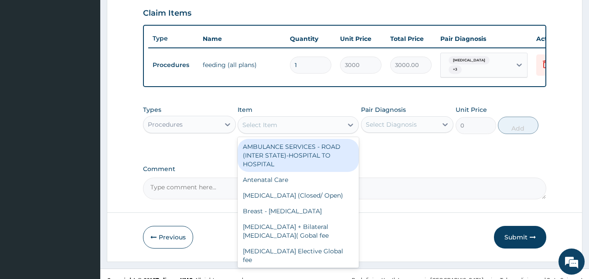
click at [258, 127] on div "Select Item" at bounding box center [259, 125] width 35 height 9
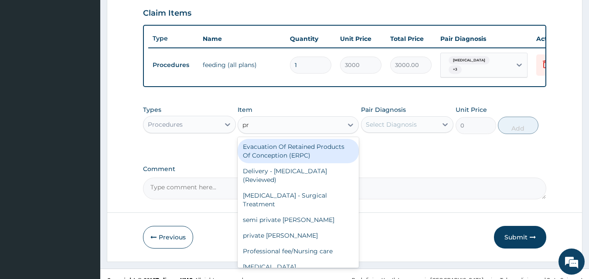
type input "p"
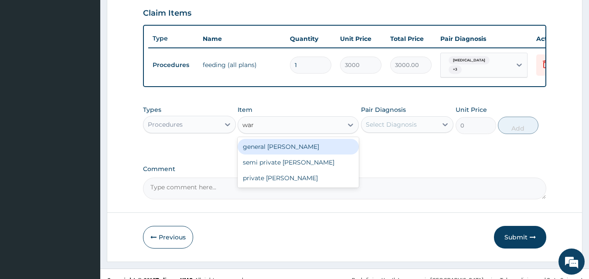
type input "ward"
click at [278, 151] on div "general ward" at bounding box center [297, 147] width 121 height 16
type input "2500"
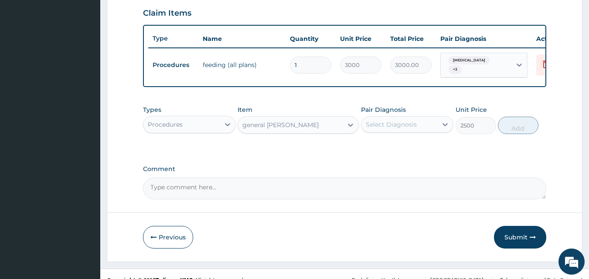
click at [379, 128] on div "Select Diagnosis" at bounding box center [391, 124] width 51 height 9
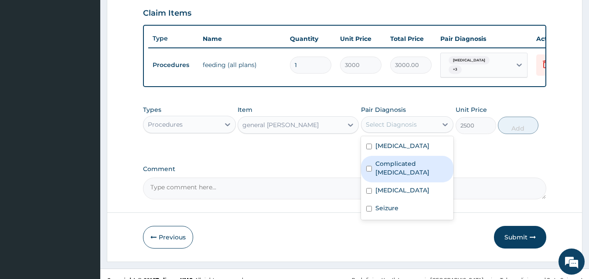
click at [406, 177] on label "Complicated malaria" at bounding box center [411, 167] width 73 height 17
checkbox input "true"
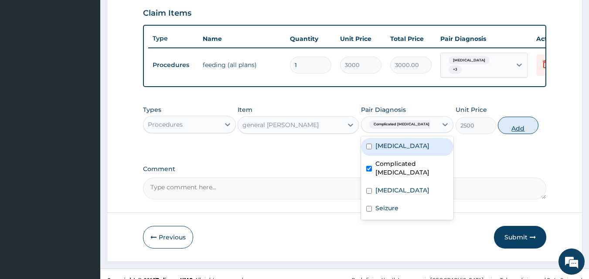
click at [512, 131] on button "Add" at bounding box center [518, 125] width 41 height 17
type input "0"
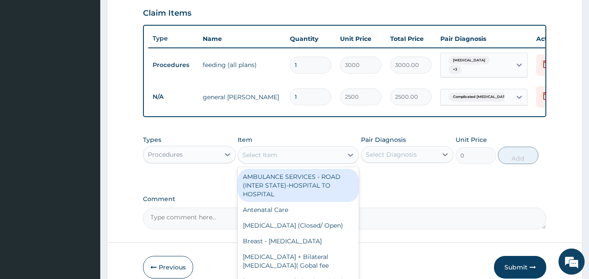
click at [276, 159] on div "Select Item" at bounding box center [259, 155] width 35 height 9
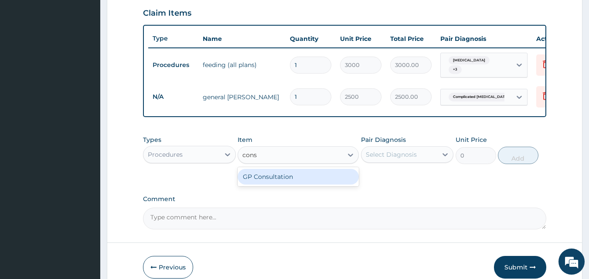
type input "consu"
click at [270, 183] on div "GP Consultation" at bounding box center [297, 177] width 121 height 16
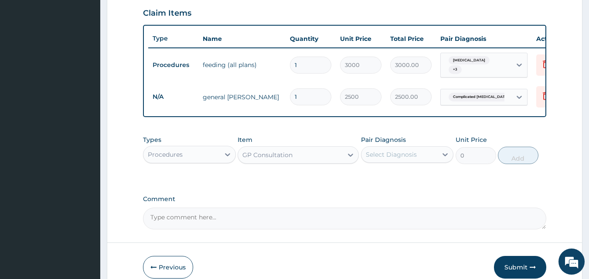
type input "1500"
click at [380, 154] on div "Select Diagnosis" at bounding box center [391, 154] width 51 height 9
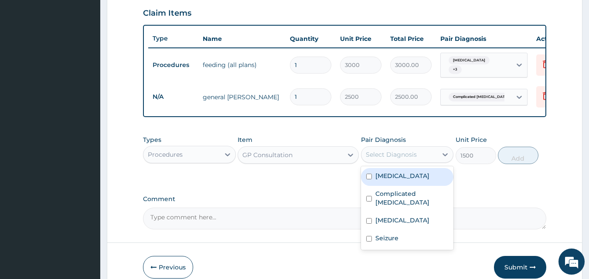
click at [388, 180] on label "Upper respiratory infection" at bounding box center [402, 176] width 54 height 9
checkbox input "true"
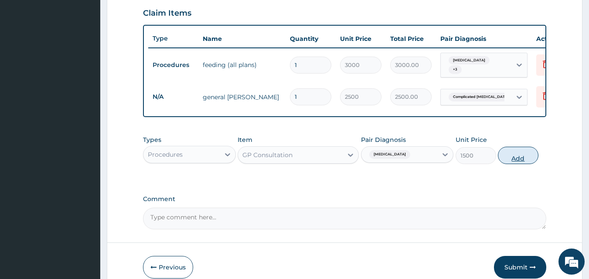
click at [522, 159] on button "Add" at bounding box center [518, 155] width 41 height 17
type input "0"
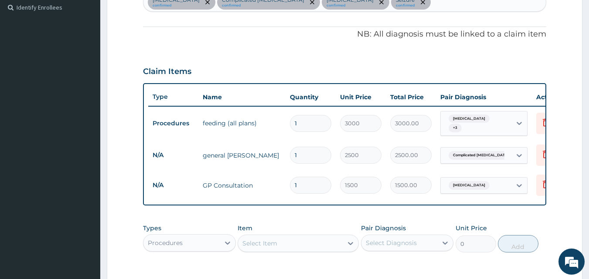
scroll to position [256, 0]
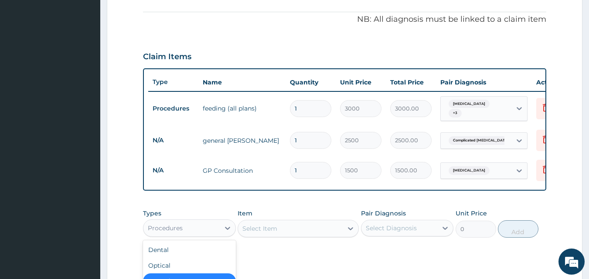
click at [212, 235] on div "Procedures" at bounding box center [181, 228] width 76 height 14
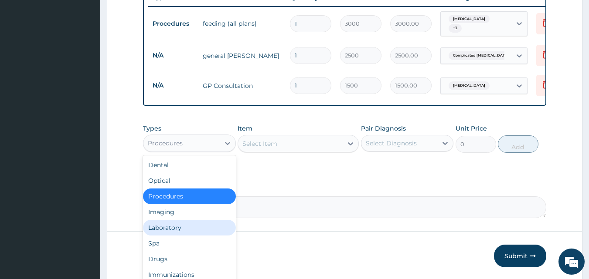
scroll to position [343, 0]
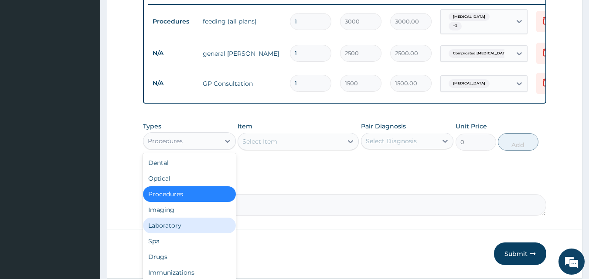
click at [181, 227] on div "Laboratory" at bounding box center [189, 226] width 93 height 16
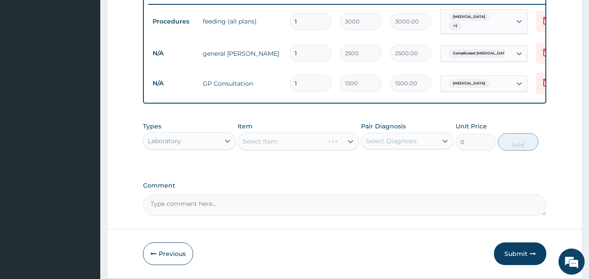
click at [311, 145] on div "Select Item" at bounding box center [297, 141] width 121 height 17
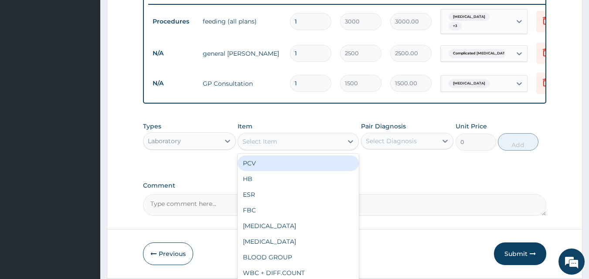
click at [310, 145] on div "Select Item" at bounding box center [290, 142] width 105 height 14
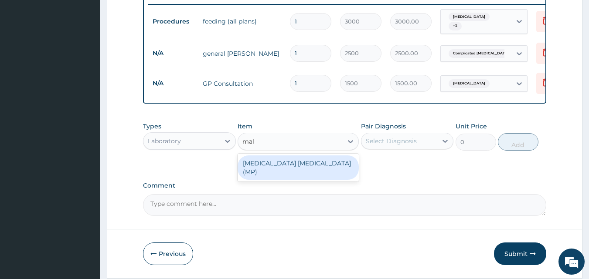
type input "mala"
drag, startPoint x: 291, startPoint y: 164, endPoint x: 366, endPoint y: 149, distance: 77.2
click at [291, 164] on div "MALARIA PARASITE (MP)" at bounding box center [297, 168] width 121 height 24
type input "800"
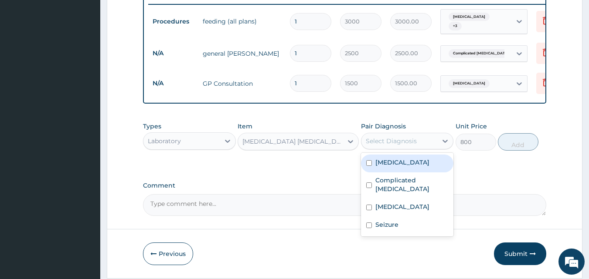
click at [388, 144] on div "Select Diagnosis" at bounding box center [391, 141] width 51 height 9
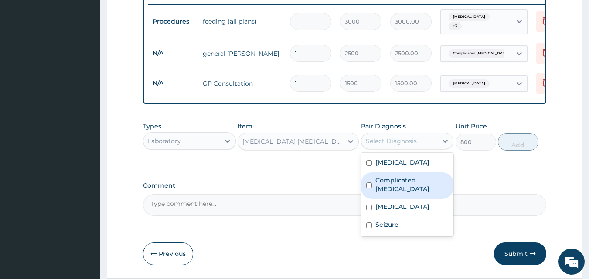
drag, startPoint x: 401, startPoint y: 191, endPoint x: 452, endPoint y: 169, distance: 55.6
click at [402, 191] on label "Complicated malaria" at bounding box center [411, 184] width 73 height 17
checkbox input "true"
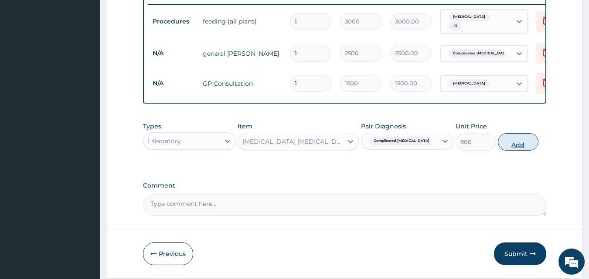
click at [517, 145] on button "Add" at bounding box center [518, 141] width 41 height 17
type input "0"
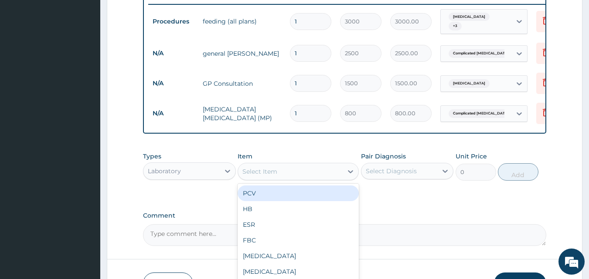
click at [293, 179] on div "Select Item" at bounding box center [290, 172] width 105 height 14
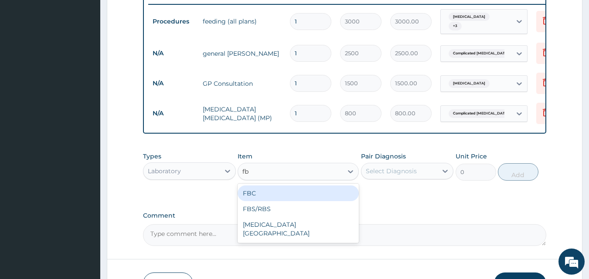
type input "fbc"
click at [291, 189] on div "FBC" at bounding box center [297, 194] width 121 height 16
type input "2000"
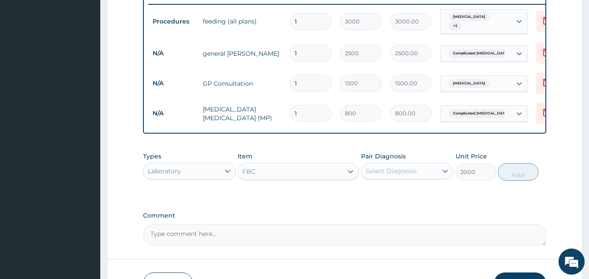
click at [420, 180] on div "Select Diagnosis" at bounding box center [407, 171] width 93 height 17
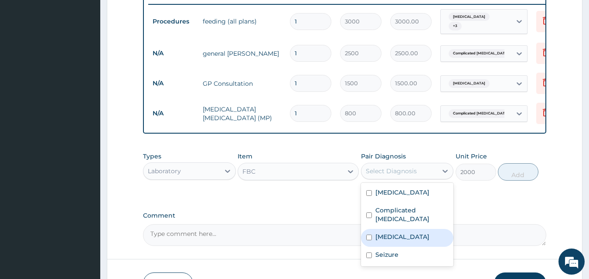
drag, startPoint x: 410, startPoint y: 240, endPoint x: 423, endPoint y: 220, distance: 24.1
click at [410, 237] on label "Bacteremia" at bounding box center [402, 237] width 54 height 9
checkbox input "true"
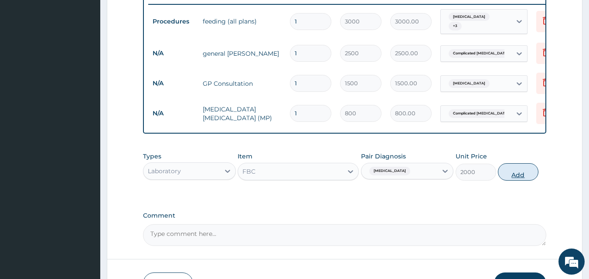
click at [510, 180] on button "Add" at bounding box center [518, 171] width 41 height 17
type input "0"
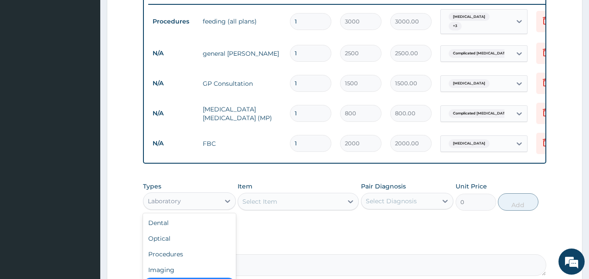
click at [219, 210] on div "Laboratory" at bounding box center [189, 201] width 93 height 17
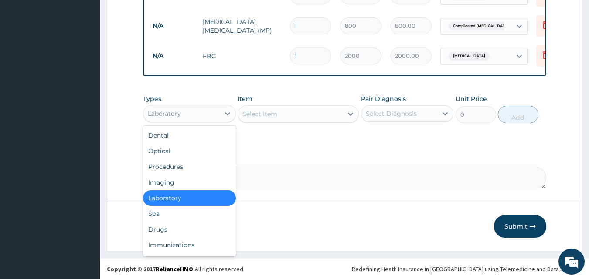
scroll to position [434, 0]
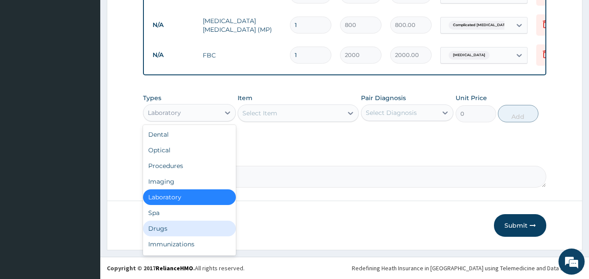
click at [159, 227] on div "Drugs" at bounding box center [189, 229] width 93 height 16
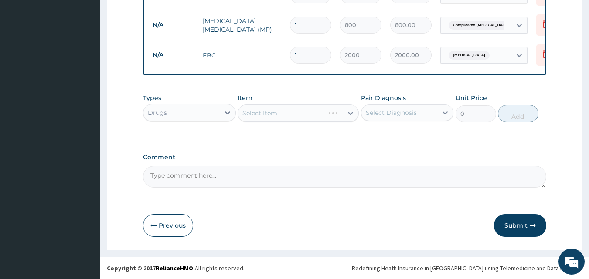
click at [261, 113] on div "Select Item" at bounding box center [297, 113] width 121 height 17
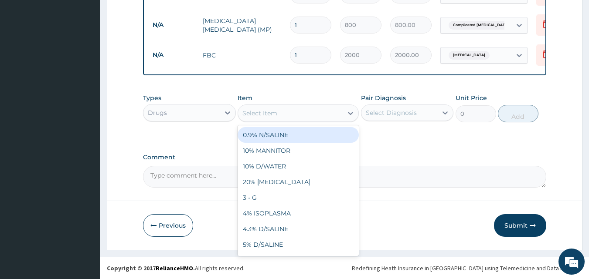
click at [250, 119] on div "Select Item" at bounding box center [290, 113] width 105 height 14
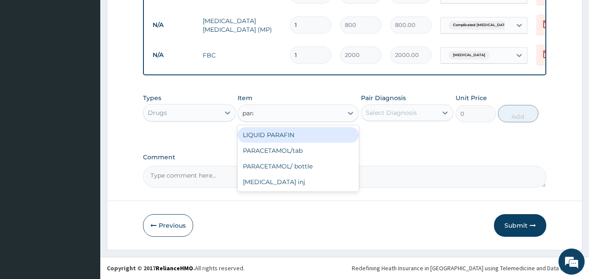
type input "parac"
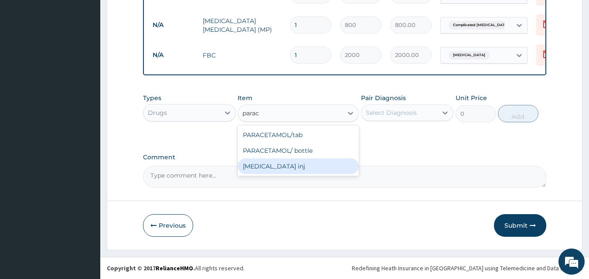
click at [302, 168] on div "PARACETAMOL inj" at bounding box center [297, 167] width 121 height 16
type input "300"
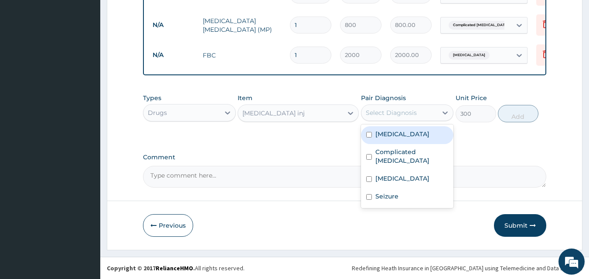
click at [369, 116] on div "Select Diagnosis" at bounding box center [391, 112] width 51 height 9
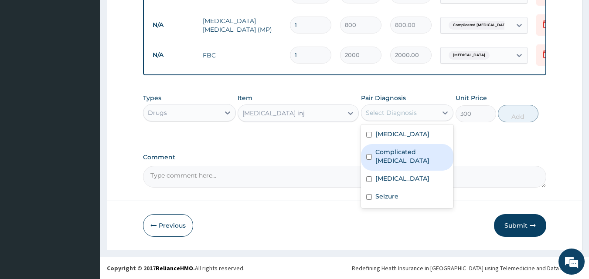
click at [427, 157] on label "Complicated malaria" at bounding box center [411, 156] width 73 height 17
checkbox input "true"
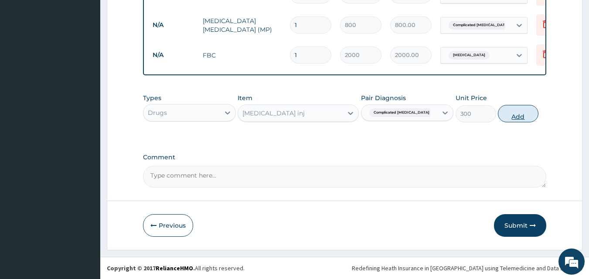
click at [515, 115] on button "Add" at bounding box center [518, 113] width 41 height 17
type input "0"
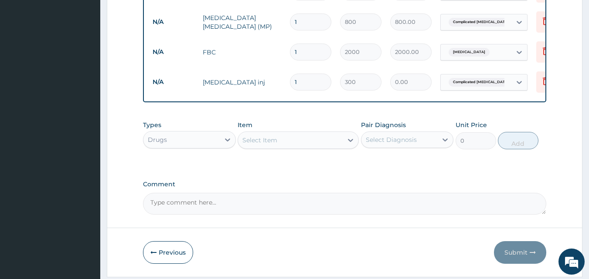
type input "0.00"
type input "6"
type input "1800.00"
type input "6"
click at [315, 146] on div "Select Item" at bounding box center [290, 140] width 105 height 14
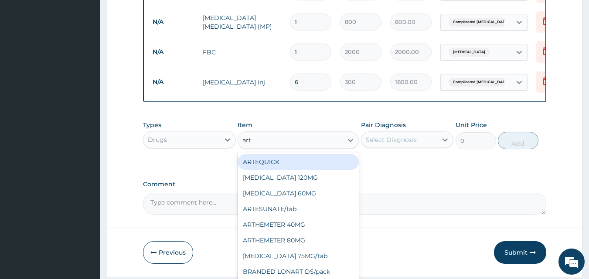
type input "arte"
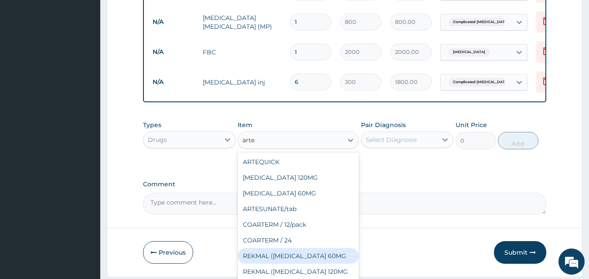
click at [322, 260] on div "REKMAL (ARTESUNATE 60MG" at bounding box center [297, 256] width 121 height 16
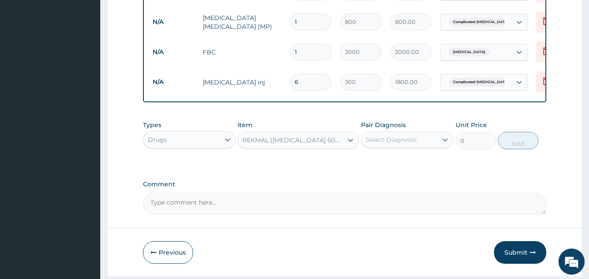
type input "1200"
click at [404, 143] on div "Select Diagnosis" at bounding box center [391, 140] width 51 height 9
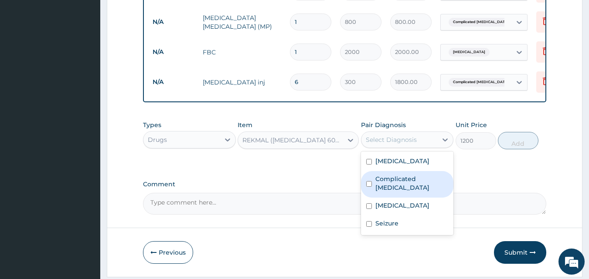
click at [412, 192] on label "Complicated malaria" at bounding box center [411, 183] width 73 height 17
checkbox input "true"
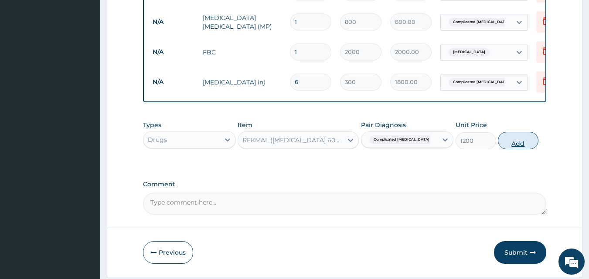
click at [515, 148] on button "Add" at bounding box center [518, 140] width 41 height 17
type input "0"
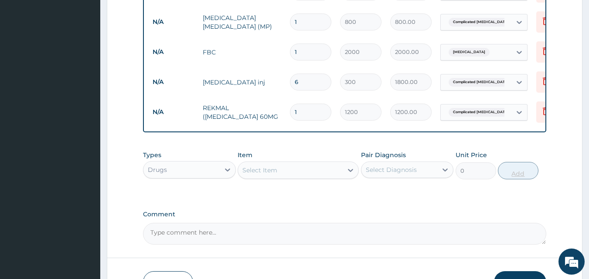
type input "0.00"
type input "3"
type input "3600.00"
type input "3"
click at [305, 177] on div "Select Item" at bounding box center [290, 170] width 105 height 14
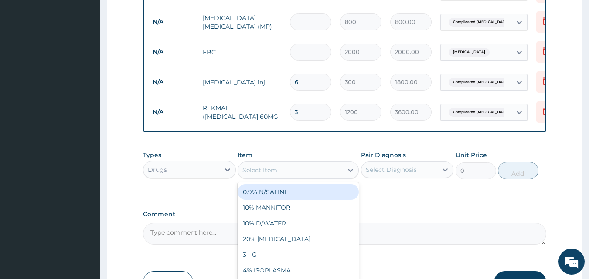
type input "s"
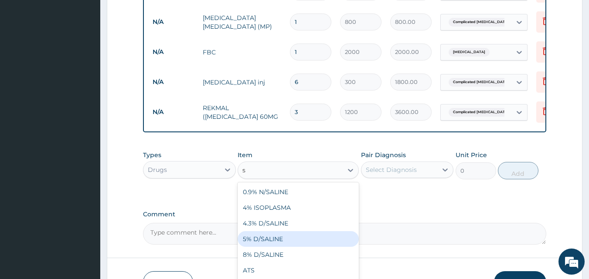
click at [287, 237] on div "5% D/SALINE" at bounding box center [297, 239] width 121 height 16
type input "1000"
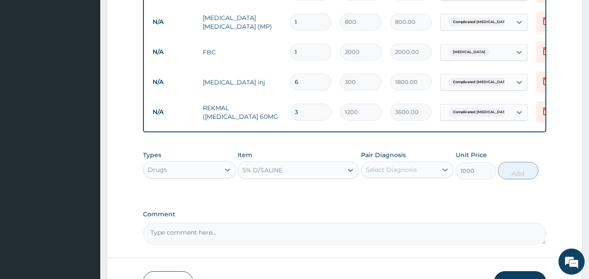
click at [399, 174] on div "Select Diagnosis" at bounding box center [391, 170] width 51 height 9
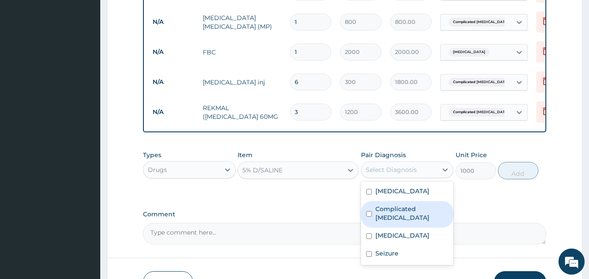
click at [394, 226] on div "Complicated malaria" at bounding box center [407, 214] width 93 height 27
checkbox input "true"
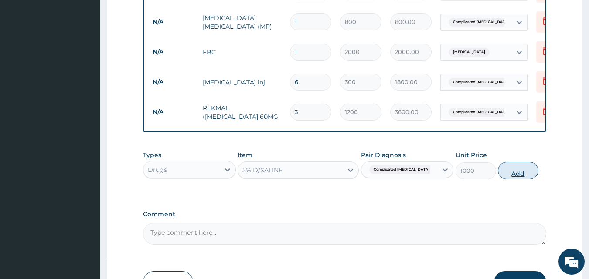
click at [525, 178] on button "Add" at bounding box center [518, 170] width 41 height 17
type input "0"
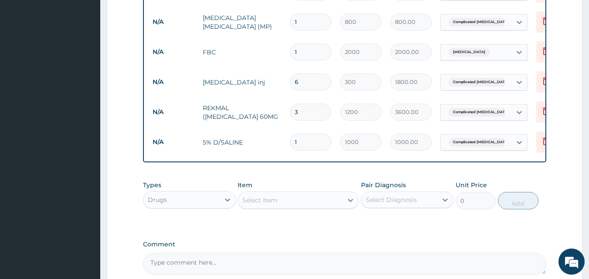
type input "0.00"
type input "3"
type input "3000.00"
type input "3"
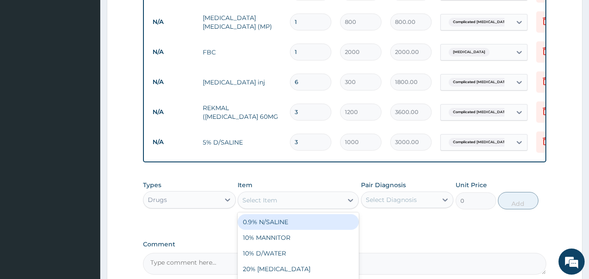
click at [263, 203] on div "Select Item" at bounding box center [259, 200] width 35 height 9
type input "cefur"
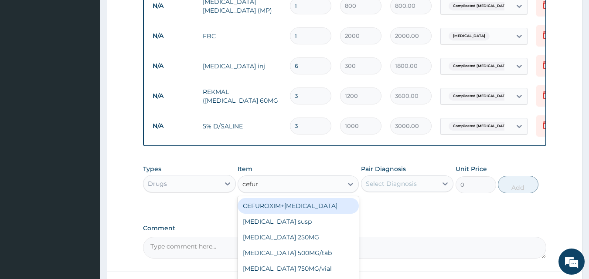
scroll to position [478, 0]
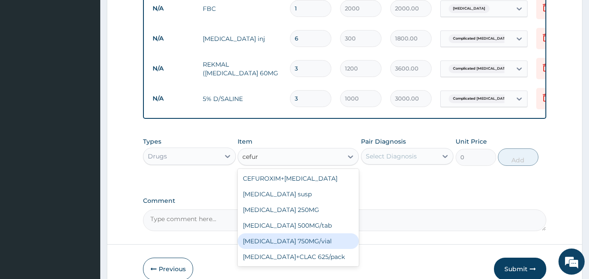
click at [308, 247] on div "CEFUROXIME 750MG/vial" at bounding box center [297, 242] width 121 height 16
type input "1200"
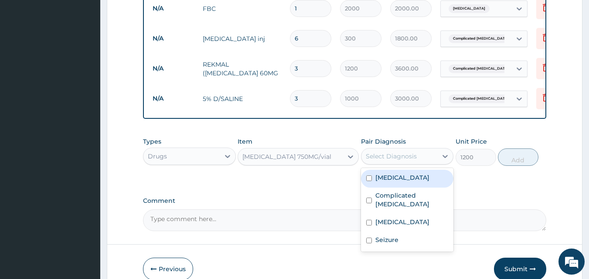
click at [383, 161] on div "Select Diagnosis" at bounding box center [391, 156] width 51 height 9
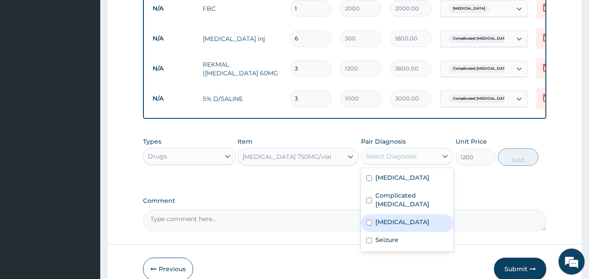
click at [394, 230] on div "Bacteremia" at bounding box center [407, 223] width 93 height 18
checkbox input "true"
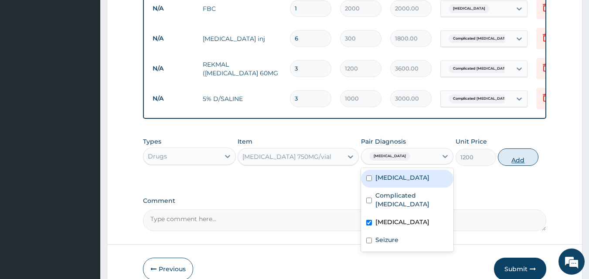
click at [515, 164] on button "Add" at bounding box center [518, 157] width 41 height 17
type input "0"
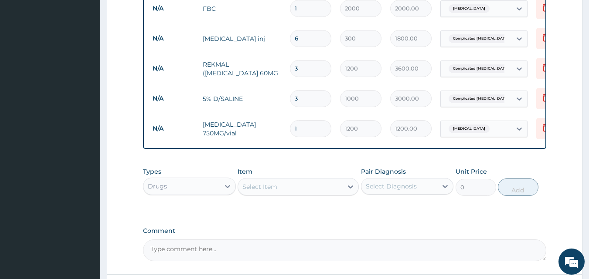
type input "0.00"
type input "4"
type input "4800.00"
type input "4"
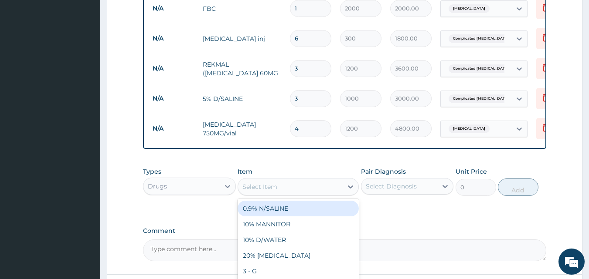
click at [285, 191] on div "Select Item" at bounding box center [290, 187] width 105 height 14
type input "diaz"
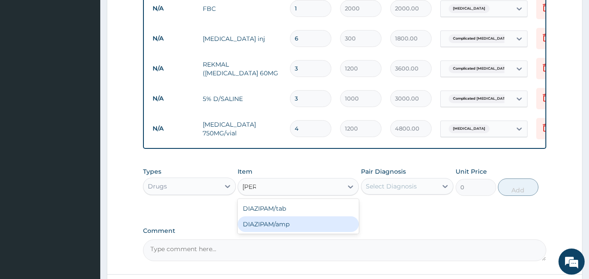
click at [299, 230] on div "DIAZIPAM/amp" at bounding box center [297, 225] width 121 height 16
type input "300"
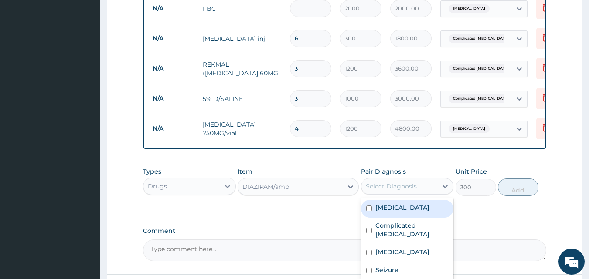
click at [397, 193] on div "Select Diagnosis" at bounding box center [399, 187] width 76 height 14
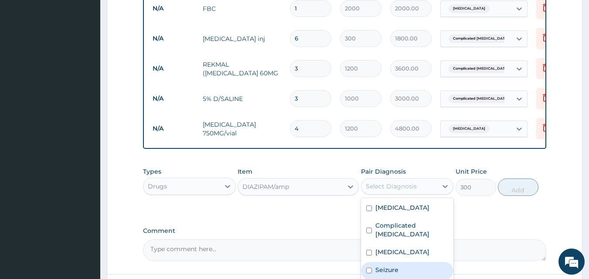
click at [410, 271] on div "Seizure" at bounding box center [407, 271] width 93 height 18
checkbox input "true"
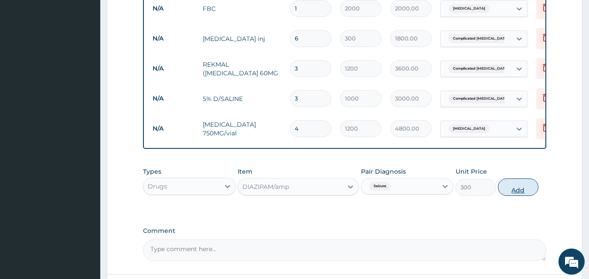
click at [512, 195] on button "Add" at bounding box center [518, 187] width 41 height 17
type input "0"
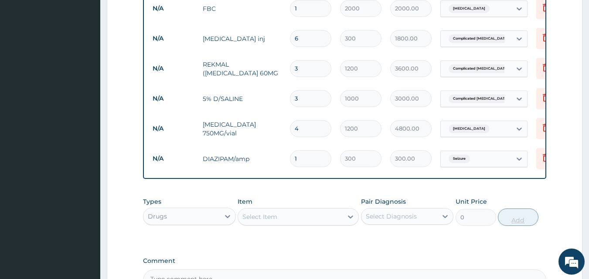
type input "0.00"
type input "2"
type input "600.00"
type input "2"
click at [303, 221] on div "Select Item" at bounding box center [290, 217] width 105 height 14
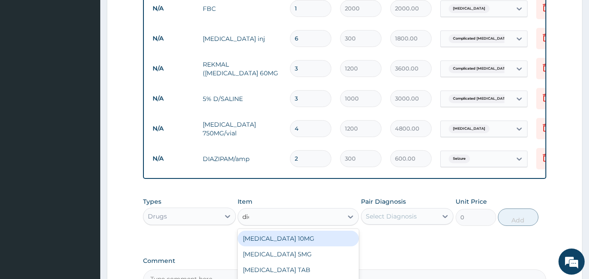
type input "dicl"
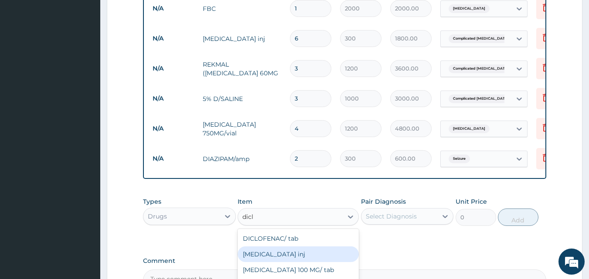
drag, startPoint x: 308, startPoint y: 259, endPoint x: 359, endPoint y: 236, distance: 56.0
click at [309, 259] on div "DICLOFENAC inj" at bounding box center [297, 255] width 121 height 16
type input "300"
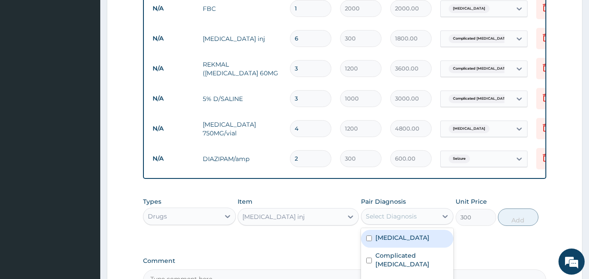
click at [387, 224] on div "Select Diagnosis" at bounding box center [399, 217] width 76 height 14
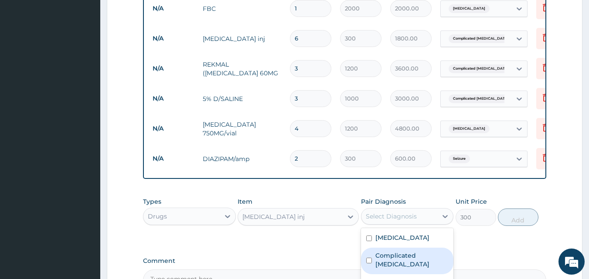
click at [432, 266] on label "Complicated malaria" at bounding box center [411, 259] width 73 height 17
checkbox input "true"
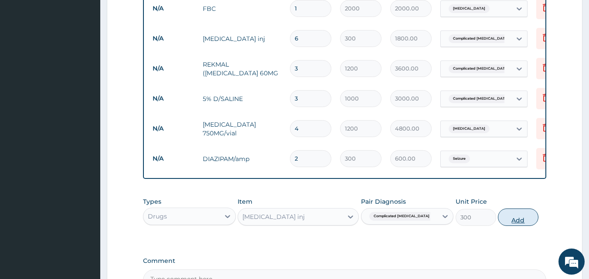
click at [532, 222] on button "Add" at bounding box center [518, 217] width 41 height 17
type input "0"
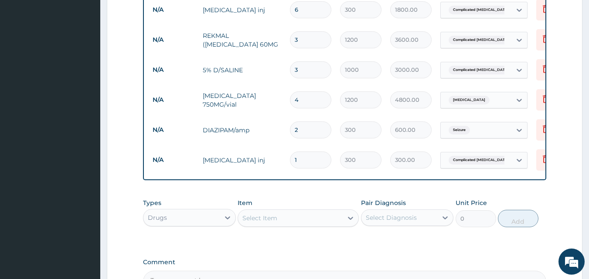
scroll to position [522, 0]
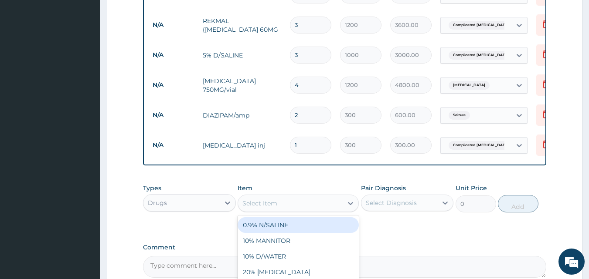
click at [266, 207] on div "Select Item" at bounding box center [259, 203] width 35 height 9
type input "ben"
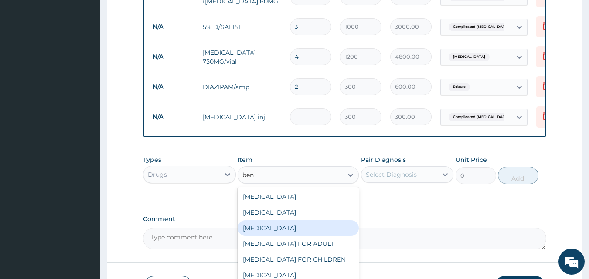
scroll to position [565, 0]
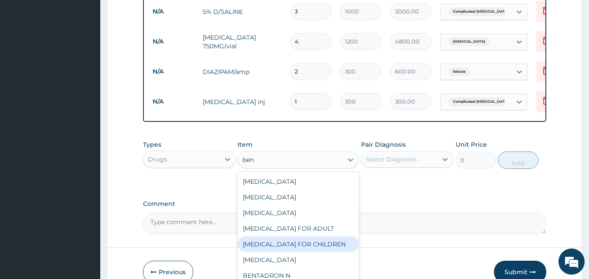
click at [318, 245] on div "BENYLIN FOR CHILDREN" at bounding box center [297, 245] width 121 height 16
type input "700"
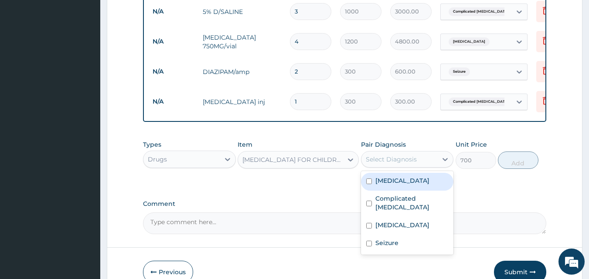
click at [405, 163] on div "Select Diagnosis" at bounding box center [391, 159] width 51 height 9
drag, startPoint x: 403, startPoint y: 196, endPoint x: 407, endPoint y: 194, distance: 5.5
click at [403, 185] on label "Upper respiratory infection" at bounding box center [402, 180] width 54 height 9
checkbox input "true"
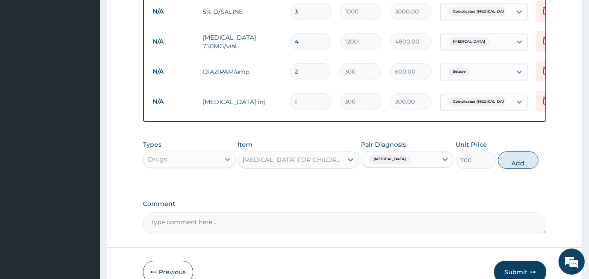
click at [512, 172] on div "Types Drugs Item BENYLIN FOR CHILDREN Pair Diagnosis Upper respiratory infectio…" at bounding box center [344, 154] width 403 height 37
click at [500, 165] on button "Add" at bounding box center [518, 160] width 41 height 17
type input "0"
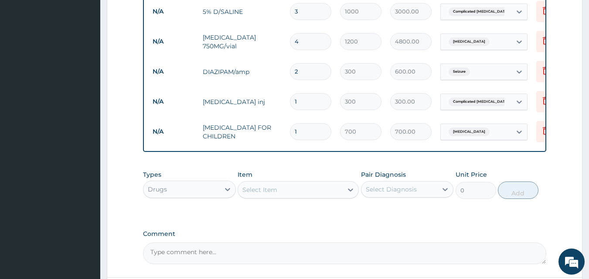
click at [325, 194] on div "Select Item" at bounding box center [290, 190] width 105 height 14
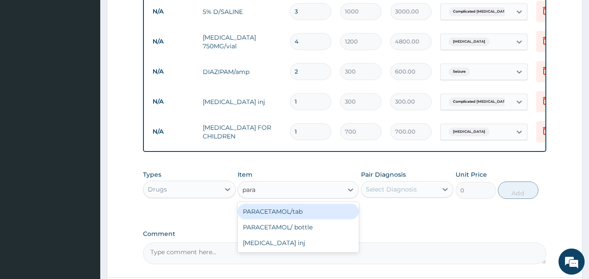
type input "parac"
click at [296, 218] on div "PARACETAMOL/tab" at bounding box center [297, 212] width 121 height 16
type input "20"
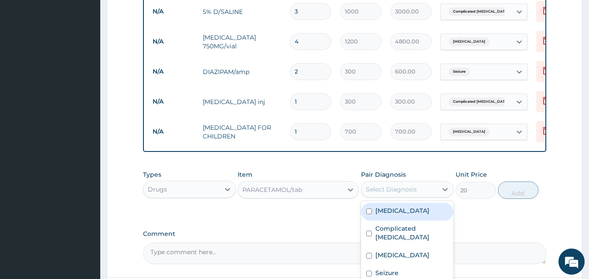
click at [396, 196] on div "Select Diagnosis" at bounding box center [399, 190] width 76 height 14
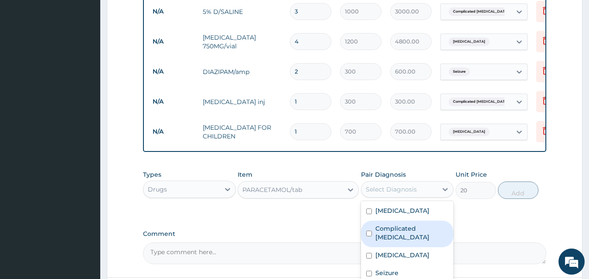
click at [423, 239] on label "Complicated malaria" at bounding box center [411, 232] width 73 height 17
checkbox input "true"
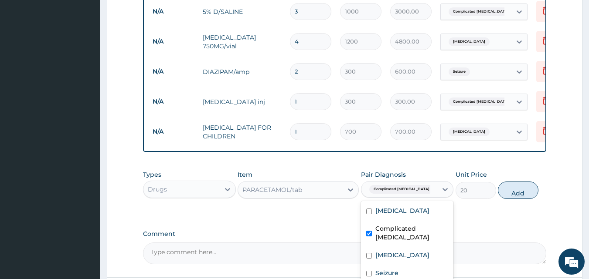
click at [513, 196] on button "Add" at bounding box center [518, 190] width 41 height 17
type input "0"
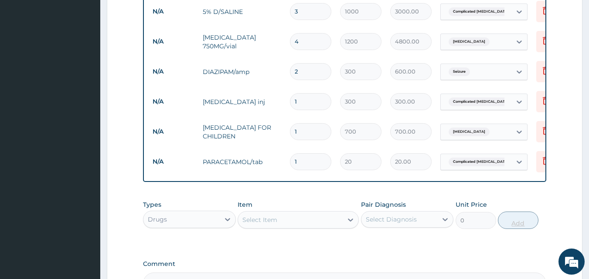
type input "0.00"
type input "9"
type input "180.00"
type input "9"
click at [308, 227] on div "Select Item" at bounding box center [290, 220] width 105 height 14
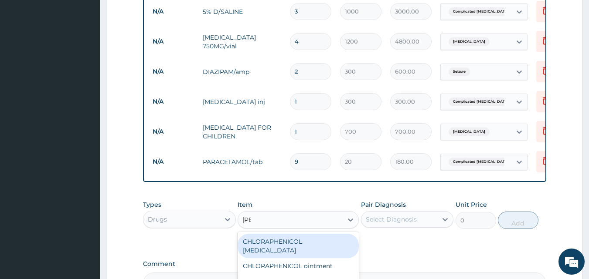
type input "lorat"
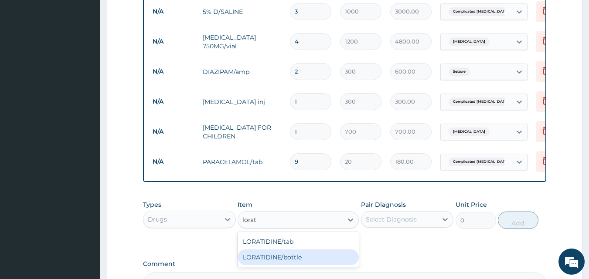
drag, startPoint x: 312, startPoint y: 260, endPoint x: 365, endPoint y: 235, distance: 57.9
click at [313, 261] on div "LORATIDINE/bottle" at bounding box center [297, 258] width 121 height 16
type input "1000"
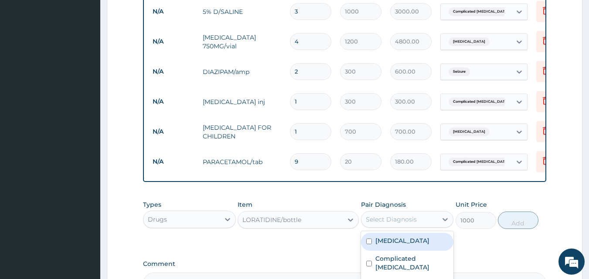
click at [393, 222] on div "Select Diagnosis" at bounding box center [391, 219] width 51 height 9
click at [413, 245] on label "Upper respiratory infection" at bounding box center [402, 241] width 54 height 9
checkbox input "true"
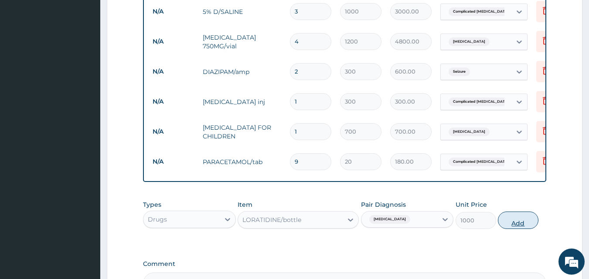
click at [511, 228] on button "Add" at bounding box center [518, 220] width 41 height 17
type input "0"
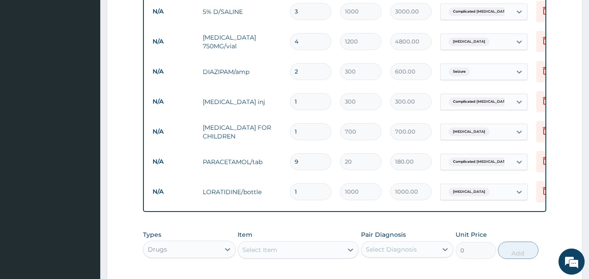
click at [263, 254] on div "Select Item" at bounding box center [259, 250] width 35 height 9
type input "a"
type input "cefu"
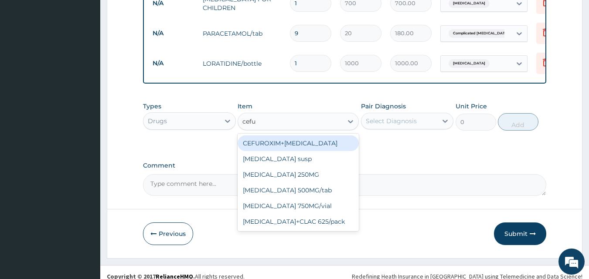
scroll to position [696, 0]
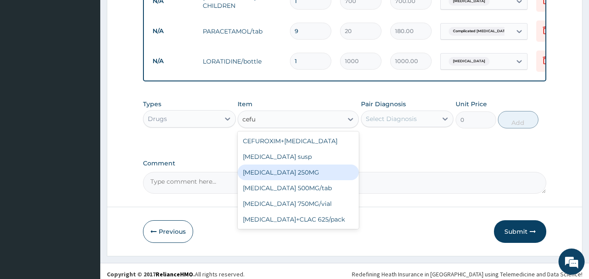
click at [307, 173] on div "CEFUROXIME 250MG" at bounding box center [297, 173] width 121 height 16
type input "150"
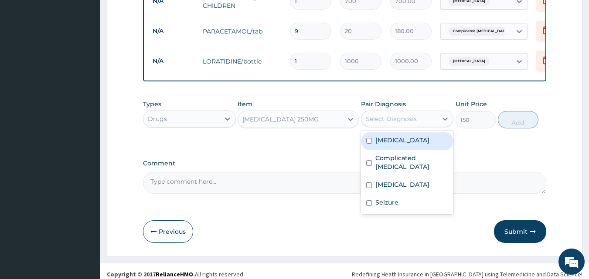
click at [393, 123] on div "Select Diagnosis" at bounding box center [391, 119] width 51 height 9
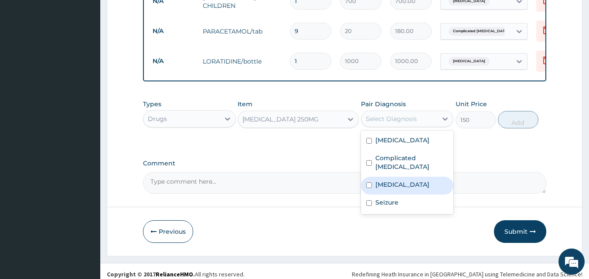
click at [411, 187] on div "Bacteremia" at bounding box center [407, 186] width 93 height 18
checkbox input "true"
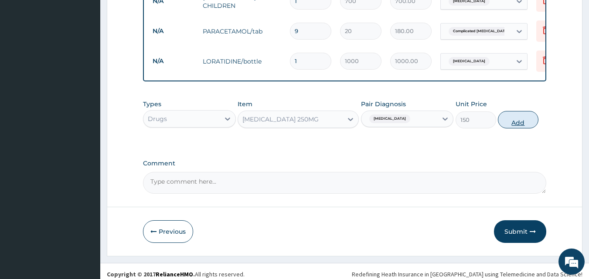
click at [521, 120] on button "Add" at bounding box center [518, 119] width 41 height 17
type input "0"
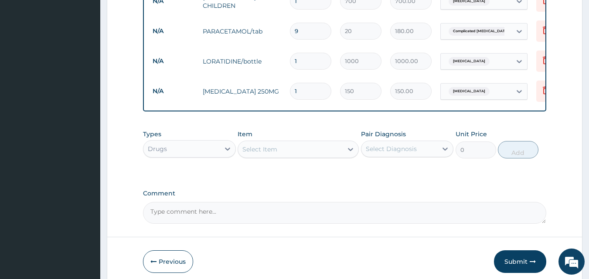
type input "10"
type input "1500.00"
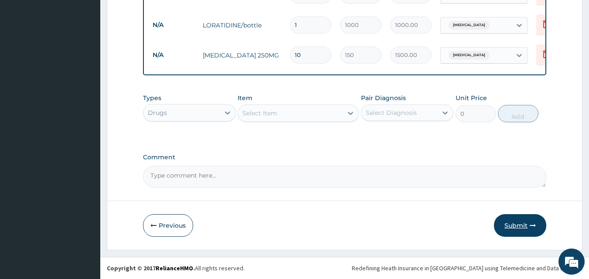
type input "10"
click at [524, 227] on button "Submit" at bounding box center [520, 225] width 52 height 23
